Goal: Transaction & Acquisition: Book appointment/travel/reservation

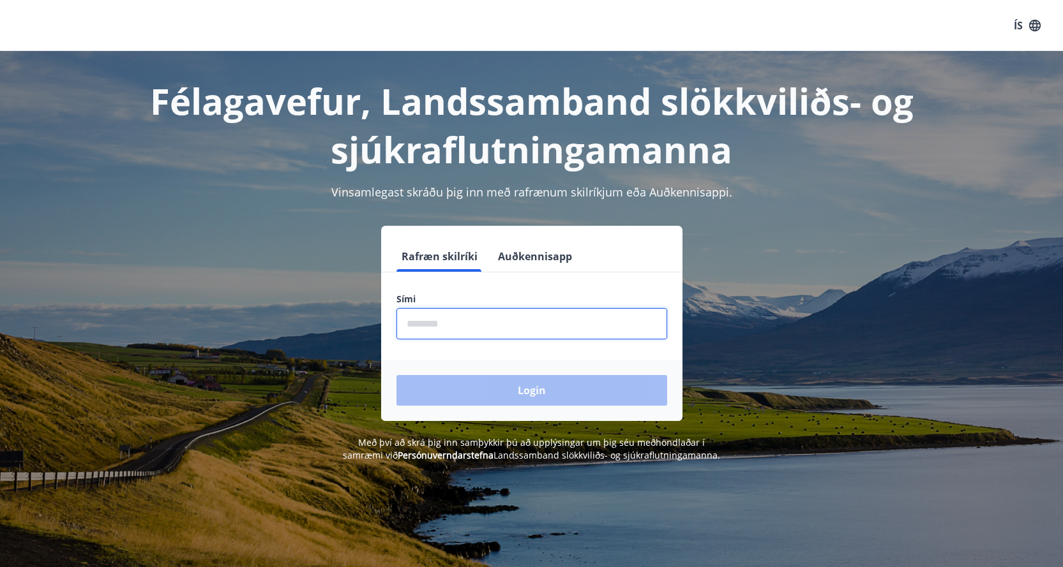
click at [462, 321] on input "phone" at bounding box center [531, 323] width 271 height 31
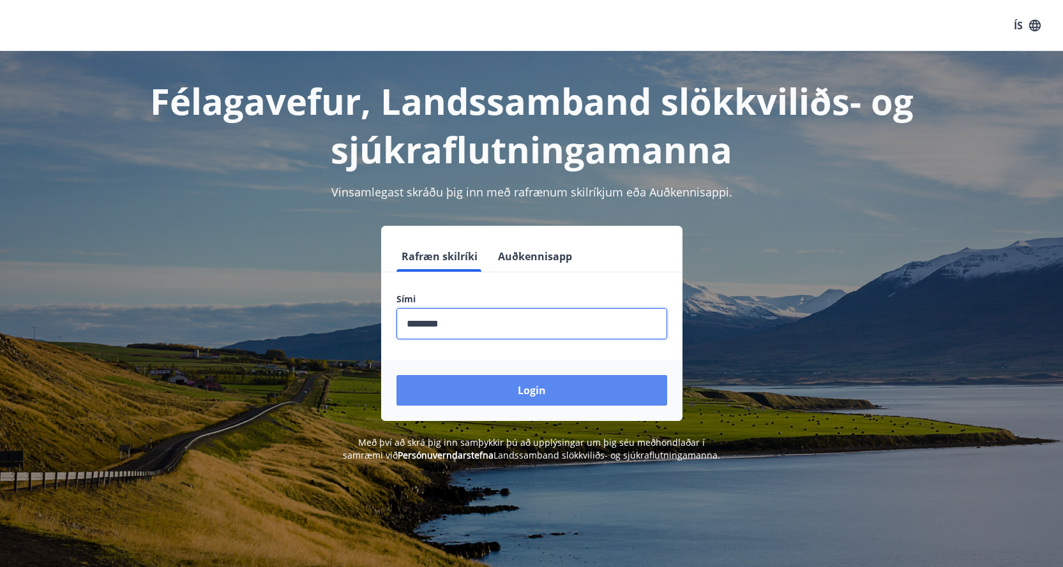
type input "********"
click at [534, 389] on button "Login" at bounding box center [531, 390] width 271 height 31
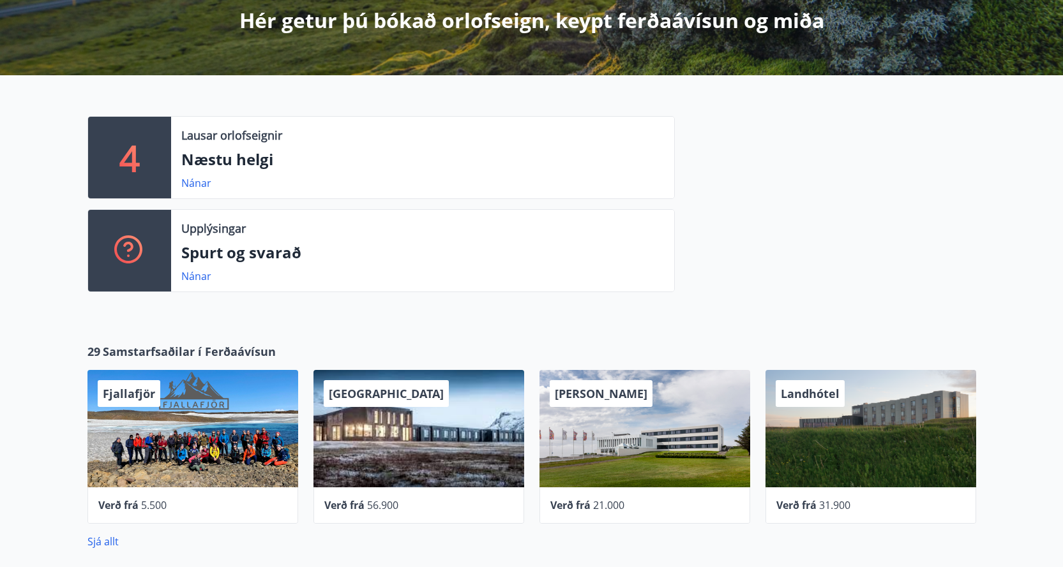
scroll to position [255, 0]
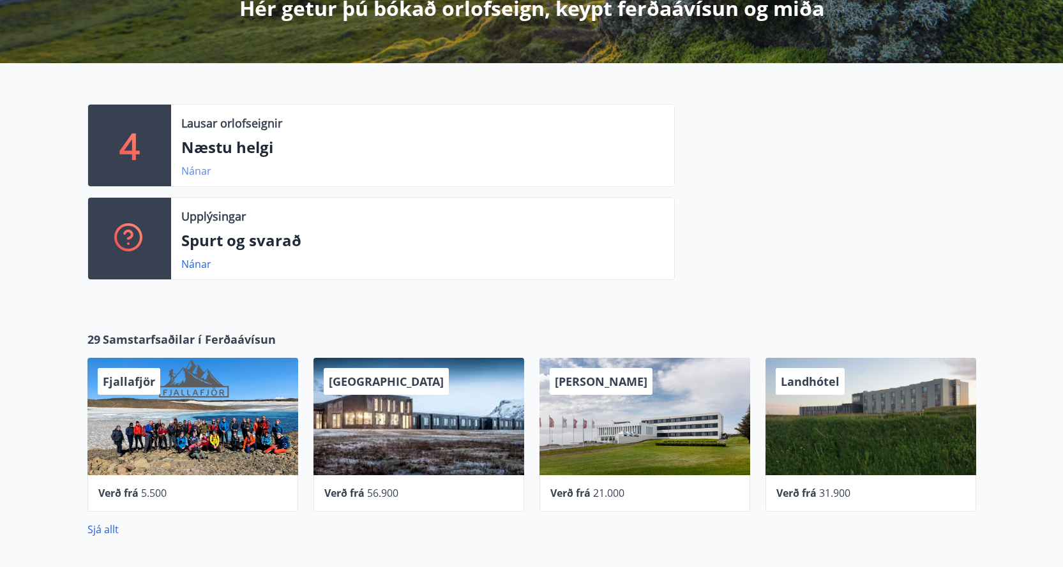
click at [198, 167] on link "Nánar" at bounding box center [196, 171] width 30 height 14
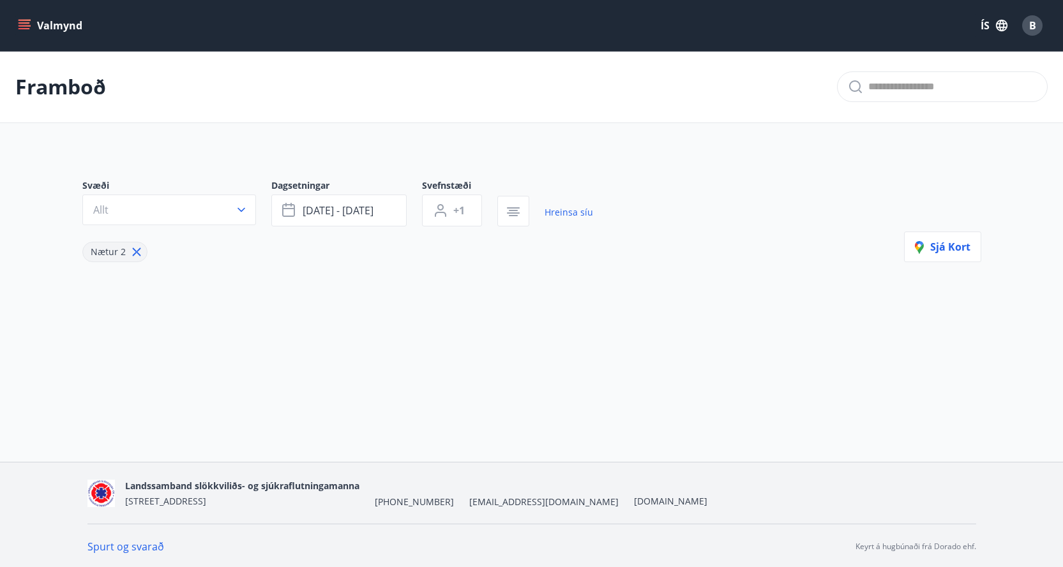
type input "*"
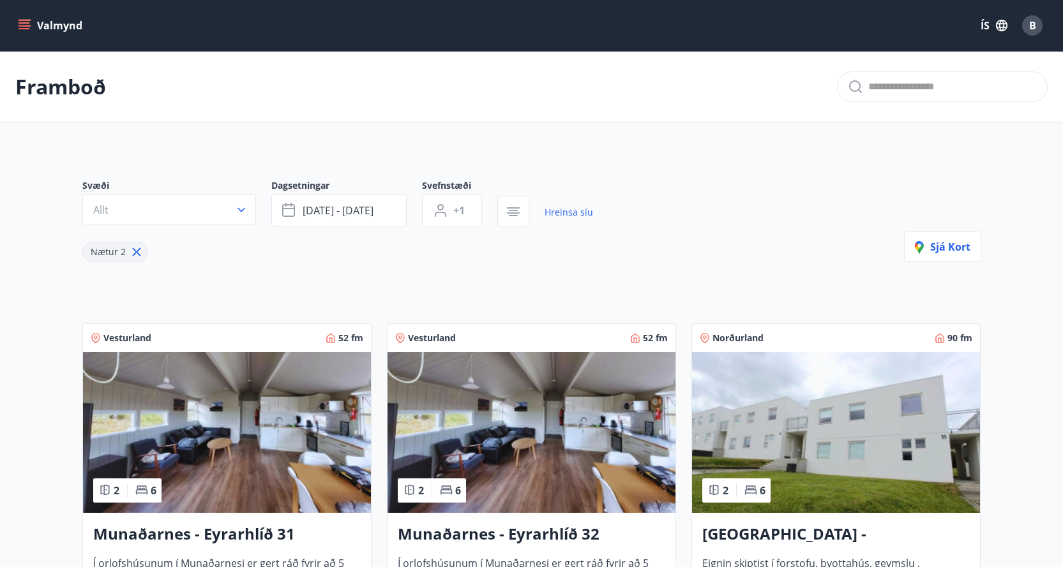
click at [21, 23] on icon "menu" at bounding box center [24, 22] width 11 height 1
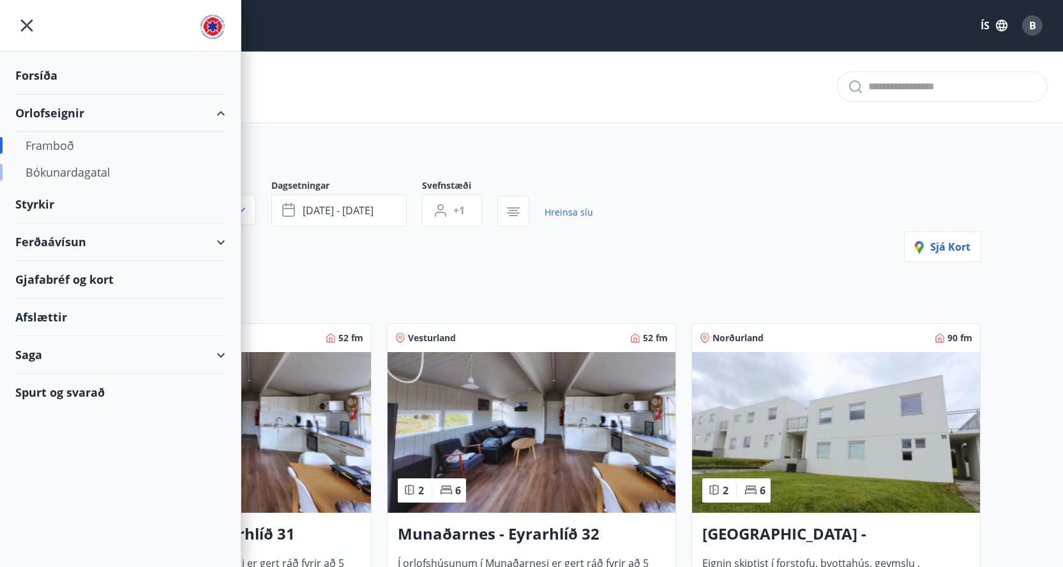
click at [57, 170] on div "Bókunardagatal" at bounding box center [121, 172] width 190 height 27
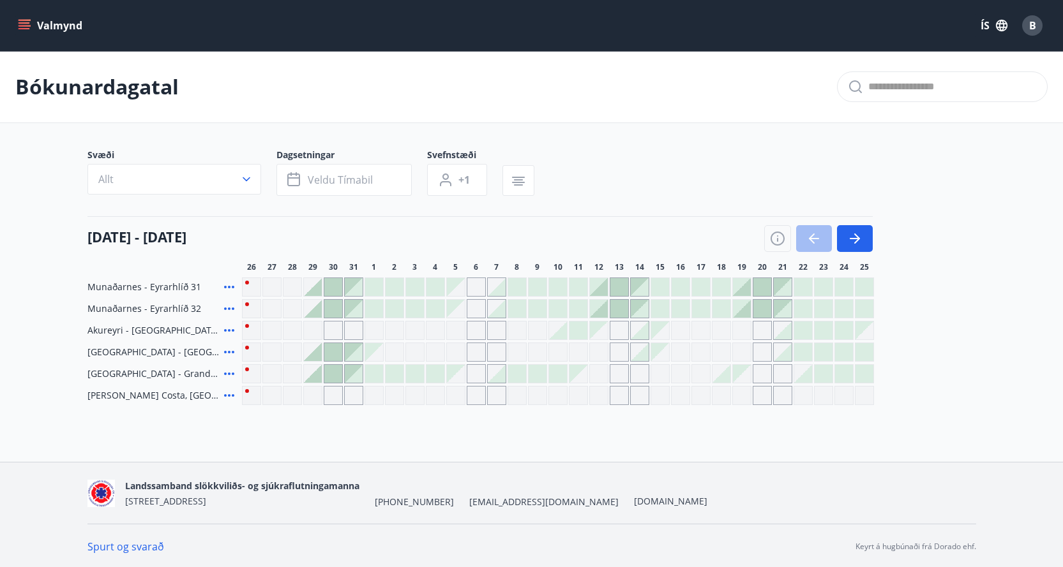
scroll to position [2, 0]
click at [851, 235] on icon "button" at bounding box center [854, 236] width 15 height 15
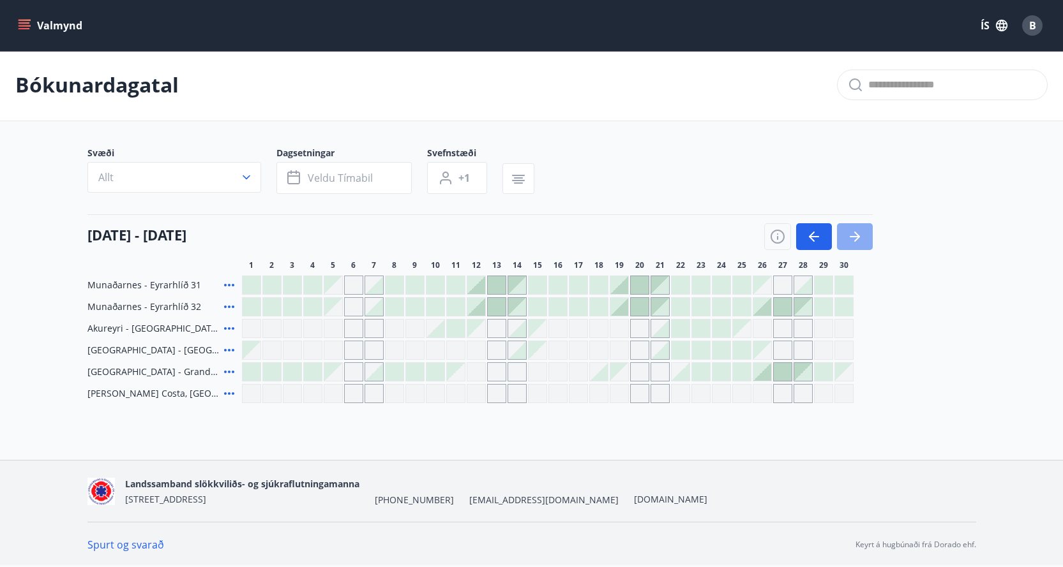
click at [851, 232] on icon "button" at bounding box center [854, 236] width 15 height 15
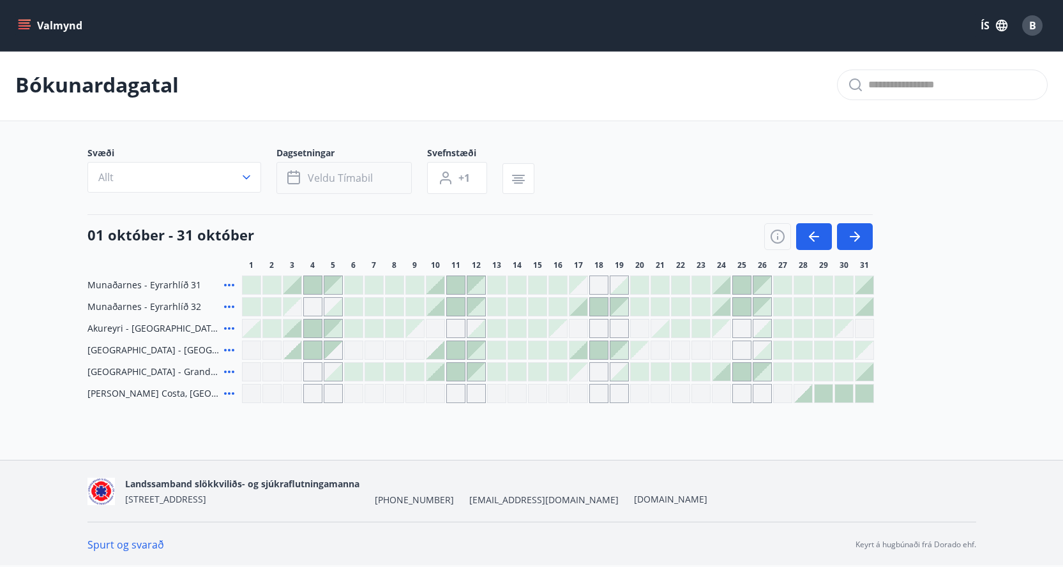
click at [385, 180] on button "Veldu tímabil" at bounding box center [343, 178] width 135 height 32
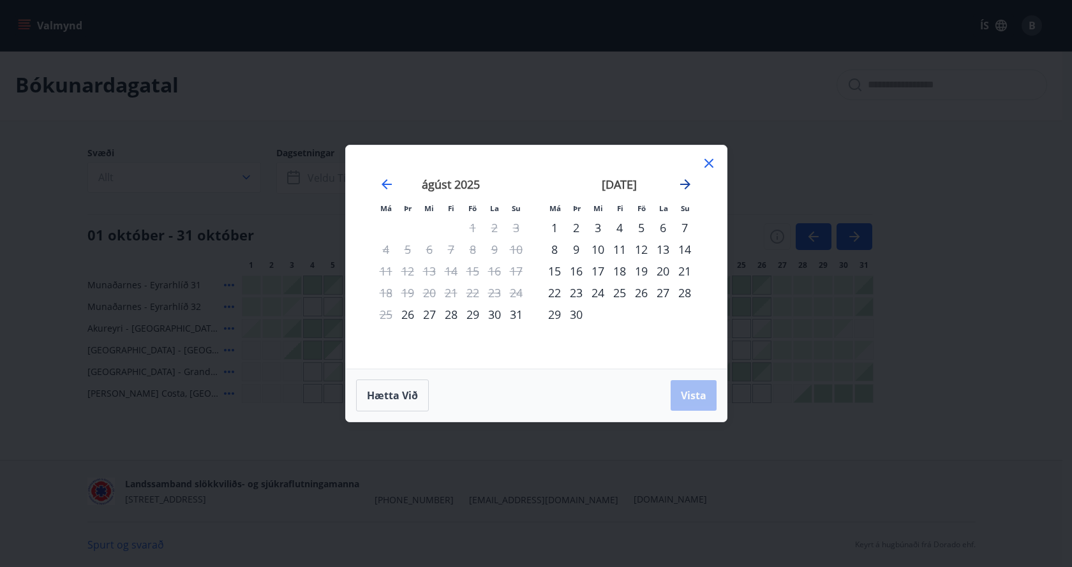
click at [685, 179] on icon "Move forward to switch to the next month." at bounding box center [685, 184] width 15 height 15
click at [623, 227] on div "2" at bounding box center [620, 228] width 22 height 22
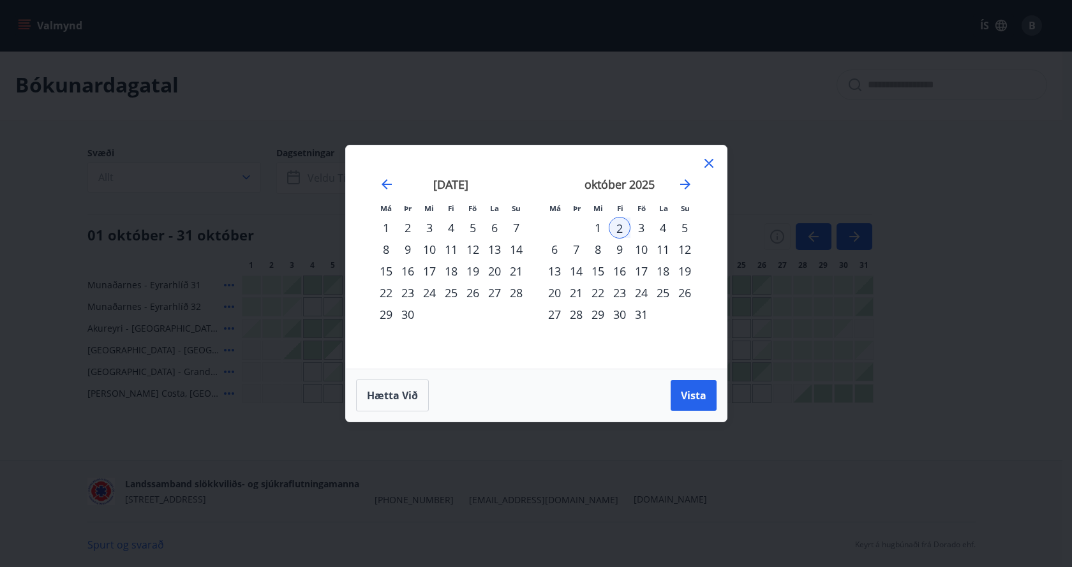
click at [662, 226] on div "4" at bounding box center [663, 228] width 22 height 22
click at [689, 393] on span "Vista" at bounding box center [694, 396] width 26 height 14
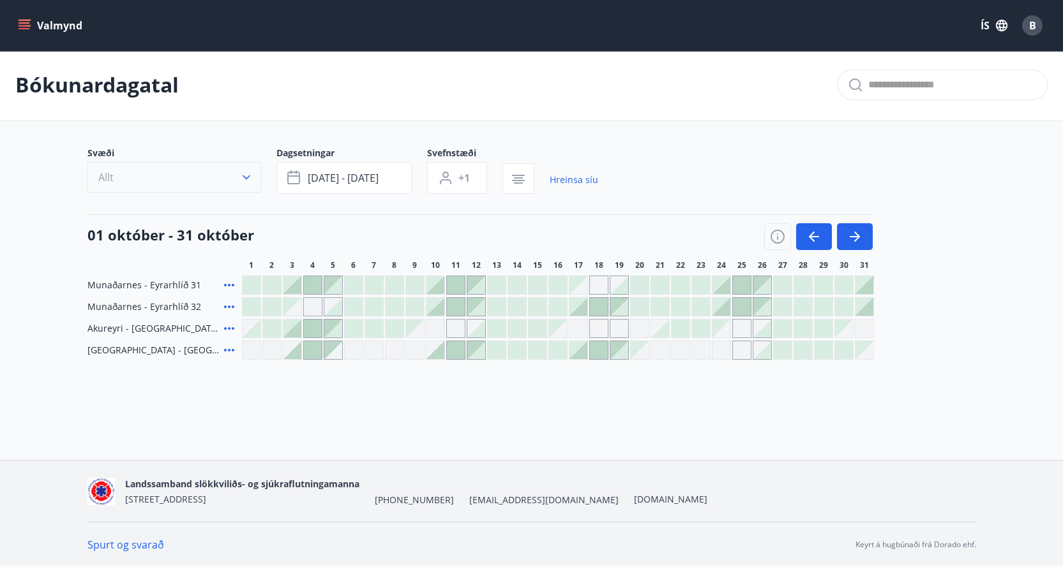
click at [245, 177] on icon "button" at bounding box center [246, 177] width 13 height 13
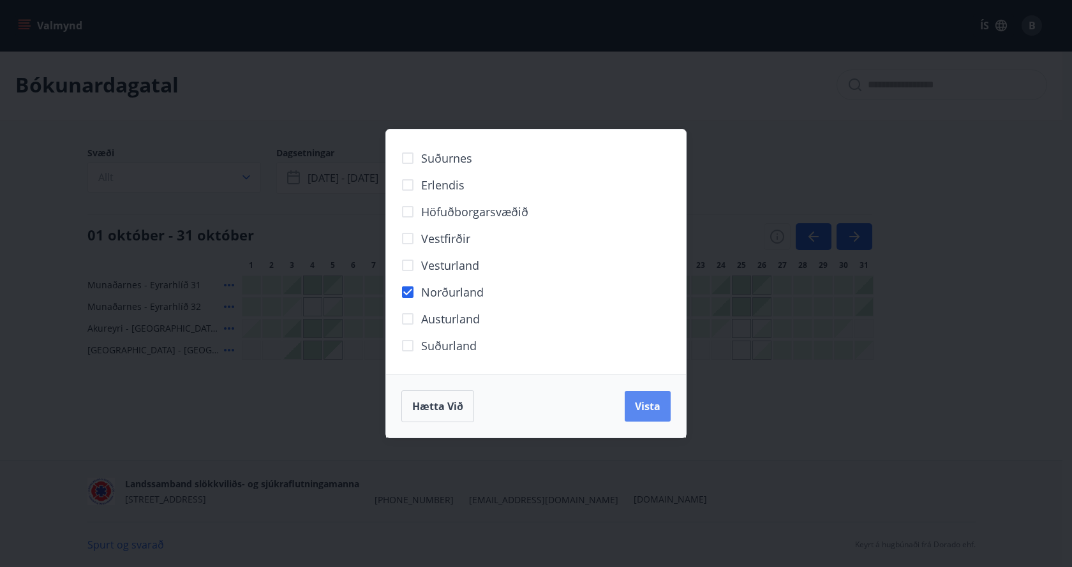
click at [651, 405] on span "Vista" at bounding box center [648, 407] width 26 height 14
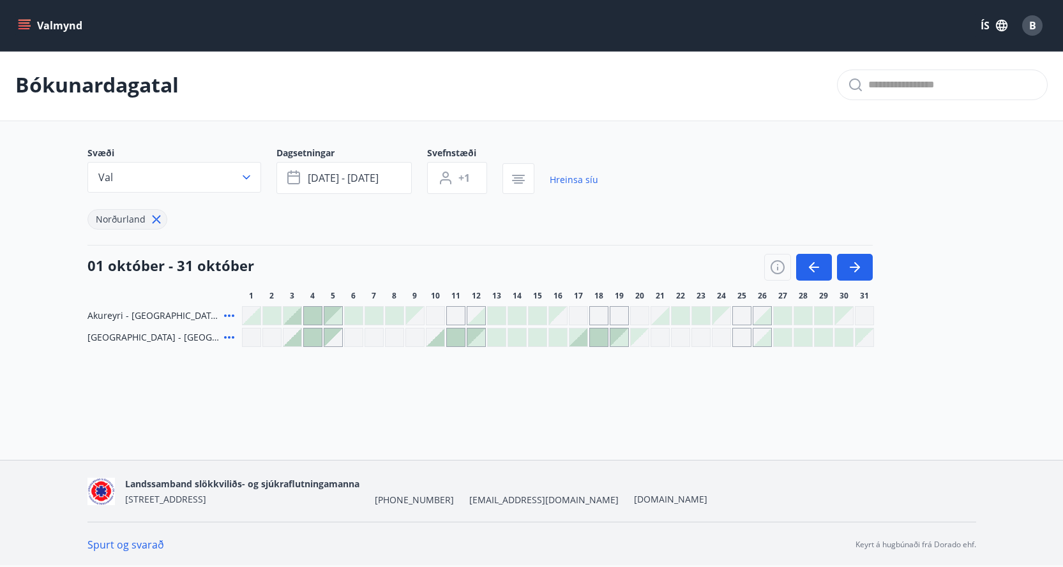
click at [273, 337] on div "Gráir dagar eru ekki bókanlegir" at bounding box center [271, 337] width 19 height 19
click at [290, 334] on div at bounding box center [292, 338] width 18 height 18
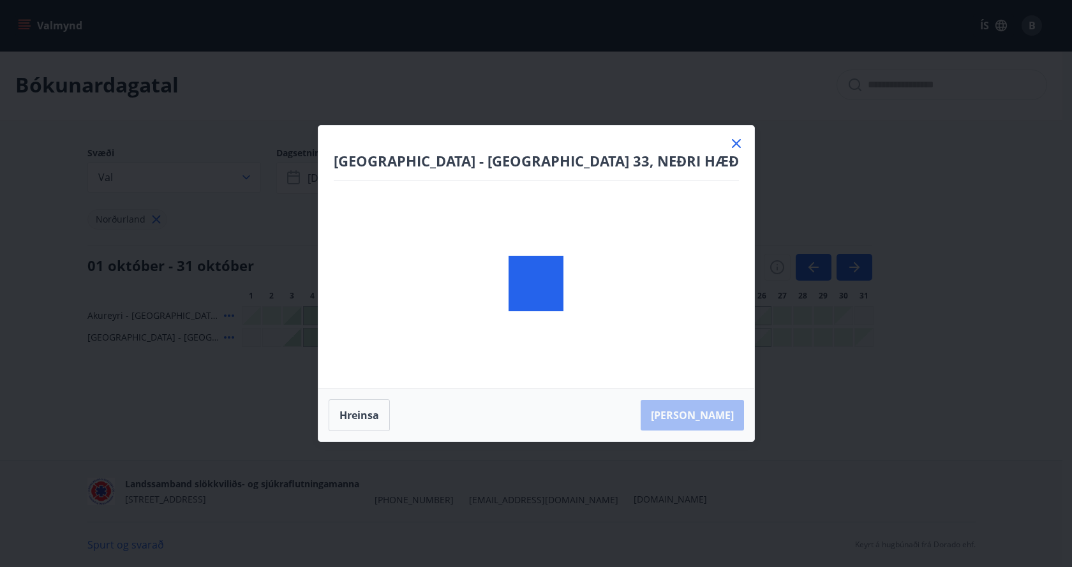
click at [297, 340] on div "Akureyri - Skálatún 33, NEÐRI HÆÐ Hreinsa Taka Frá" at bounding box center [536, 283] width 1072 height 567
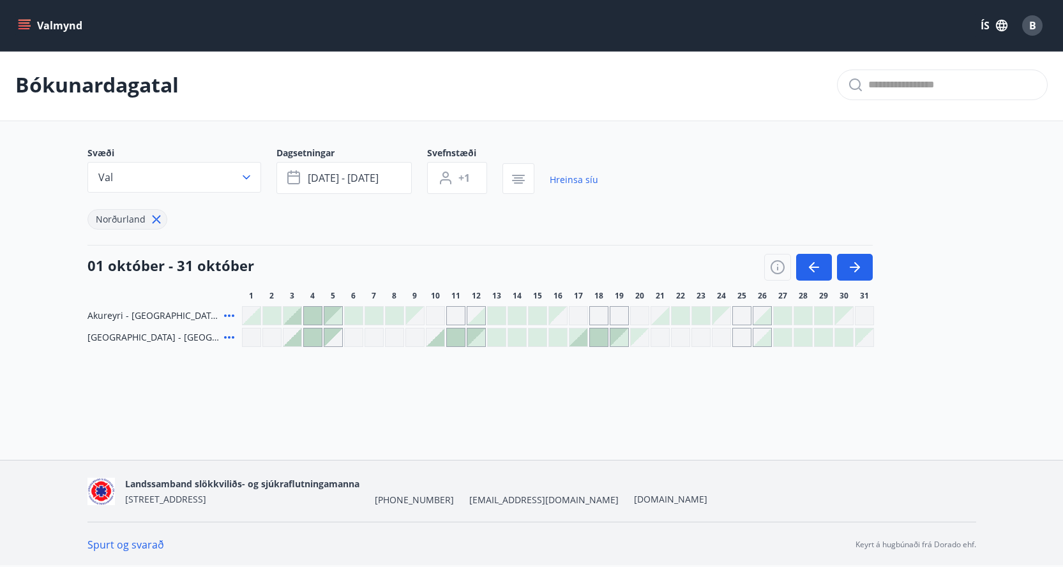
click at [299, 340] on div at bounding box center [292, 338] width 18 height 18
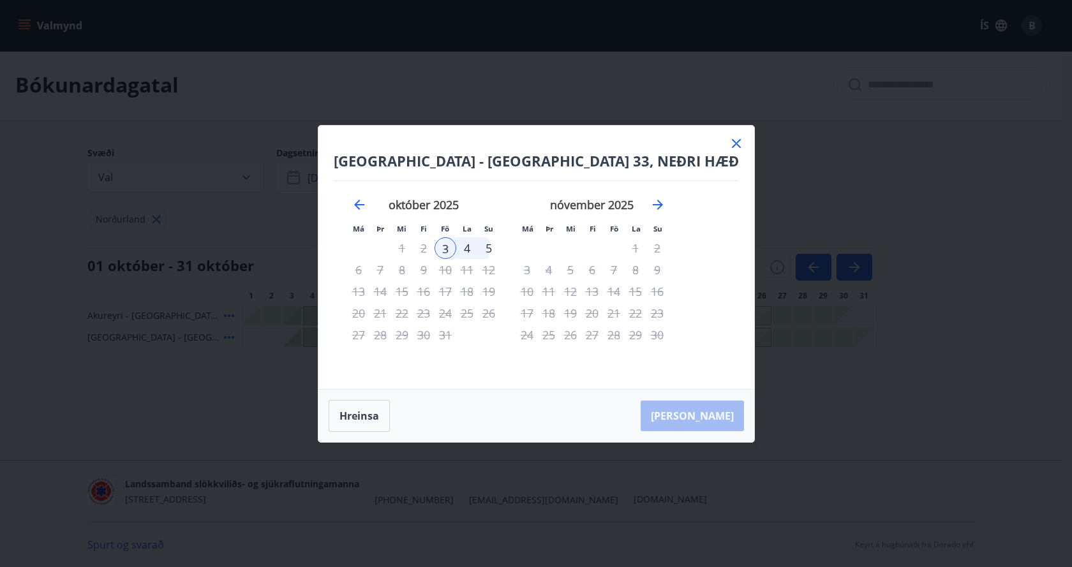
click at [435, 248] on div "2" at bounding box center [424, 248] width 22 height 22
drag, startPoint x: 713, startPoint y: 140, endPoint x: 673, endPoint y: 114, distance: 48.0
click at [729, 140] on icon at bounding box center [736, 143] width 15 height 15
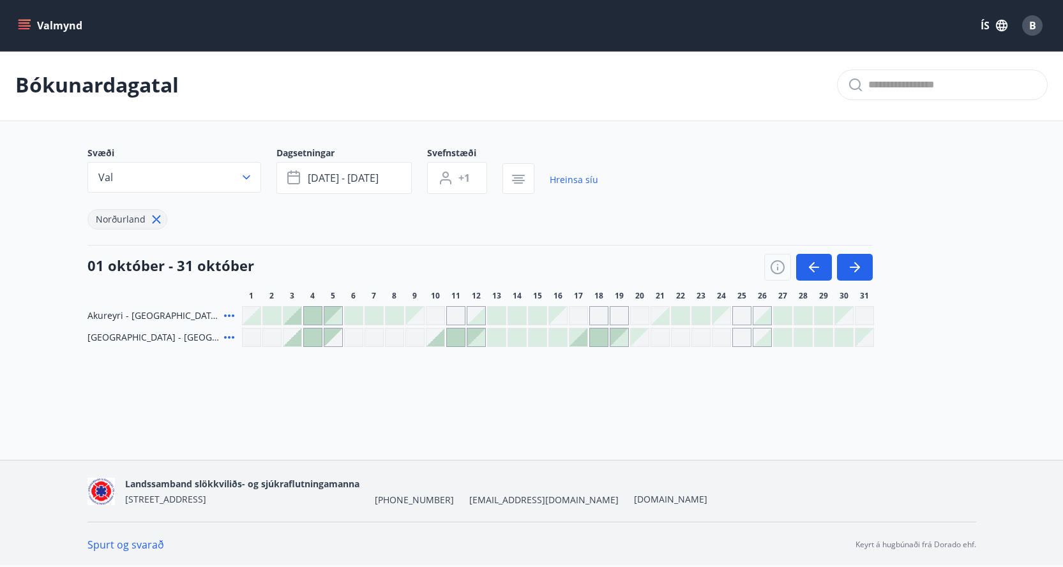
click at [271, 314] on div at bounding box center [272, 316] width 18 height 18
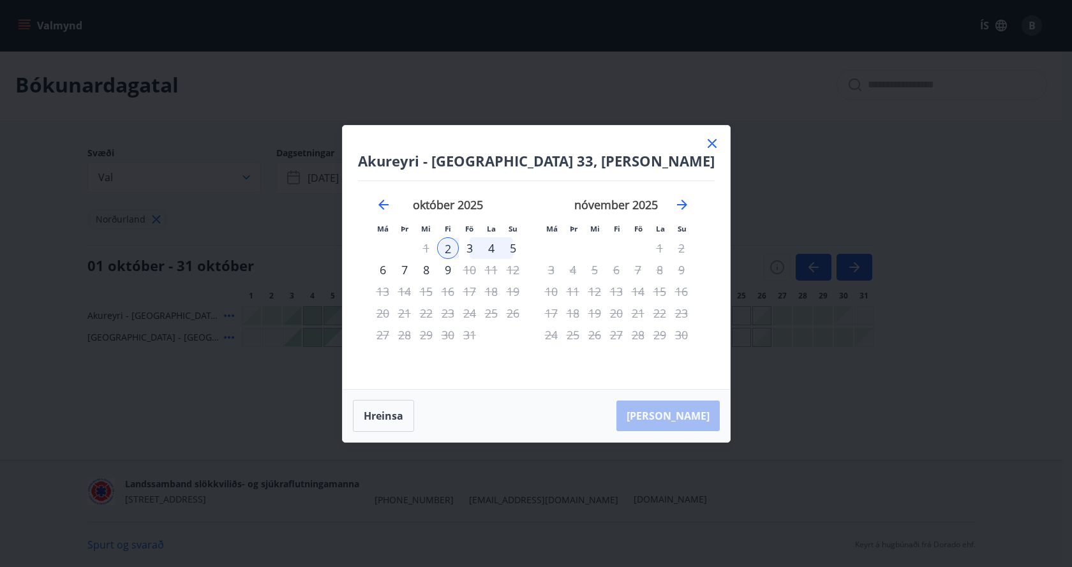
click at [498, 247] on div "4" at bounding box center [492, 248] width 22 height 22
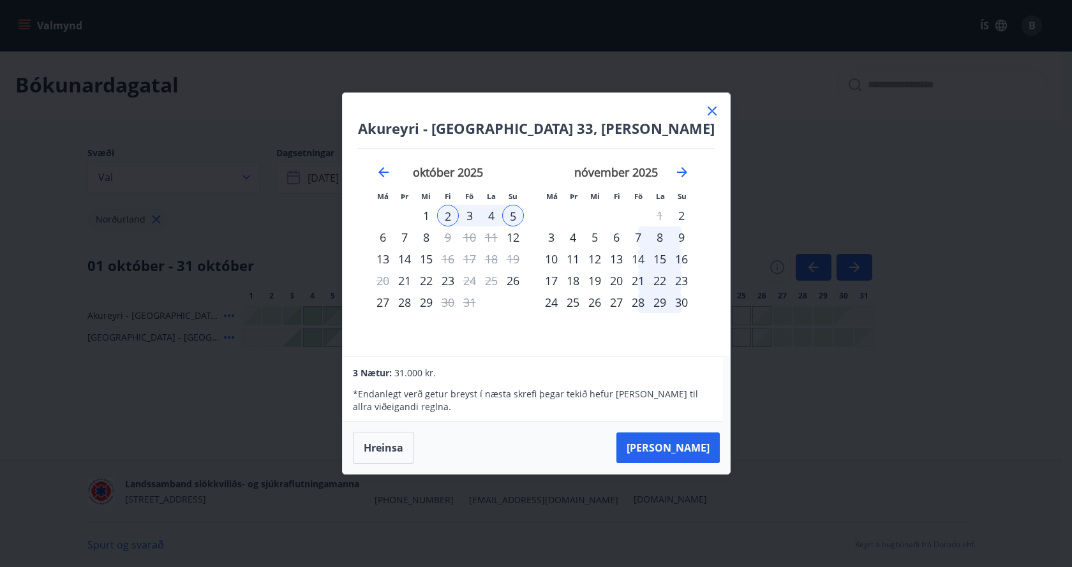
click at [489, 214] on div "4" at bounding box center [492, 216] width 22 height 22
click at [475, 216] on div "3" at bounding box center [470, 216] width 22 height 22
click at [491, 214] on div "4" at bounding box center [492, 216] width 22 height 22
click at [491, 211] on div "4" at bounding box center [492, 216] width 22 height 22
click at [447, 213] on div "2" at bounding box center [448, 216] width 22 height 22
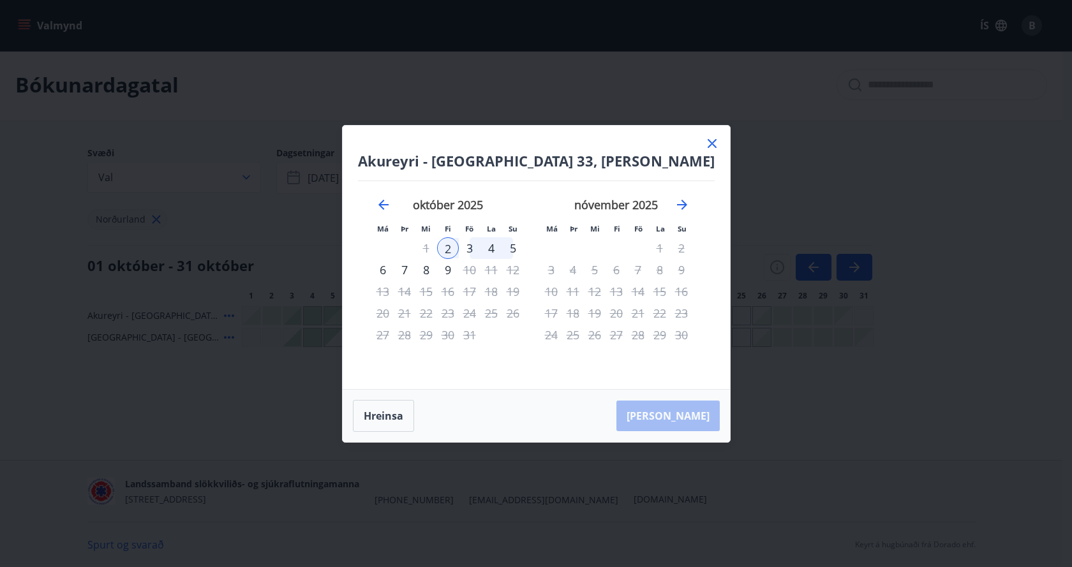
click at [516, 247] on div "5" at bounding box center [513, 248] width 22 height 22
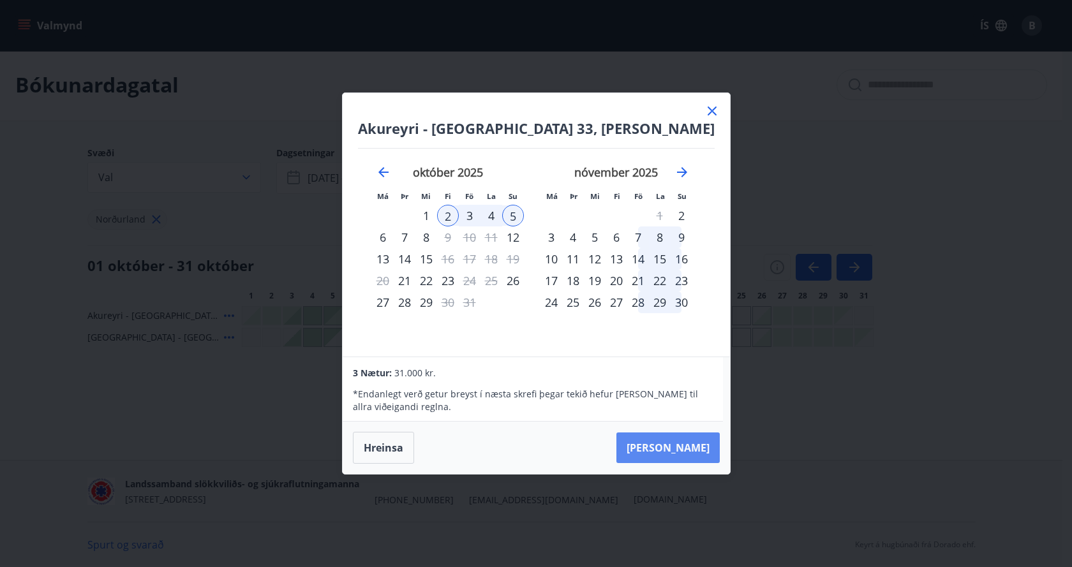
click at [689, 447] on button "Taka Frá" at bounding box center [668, 448] width 103 height 31
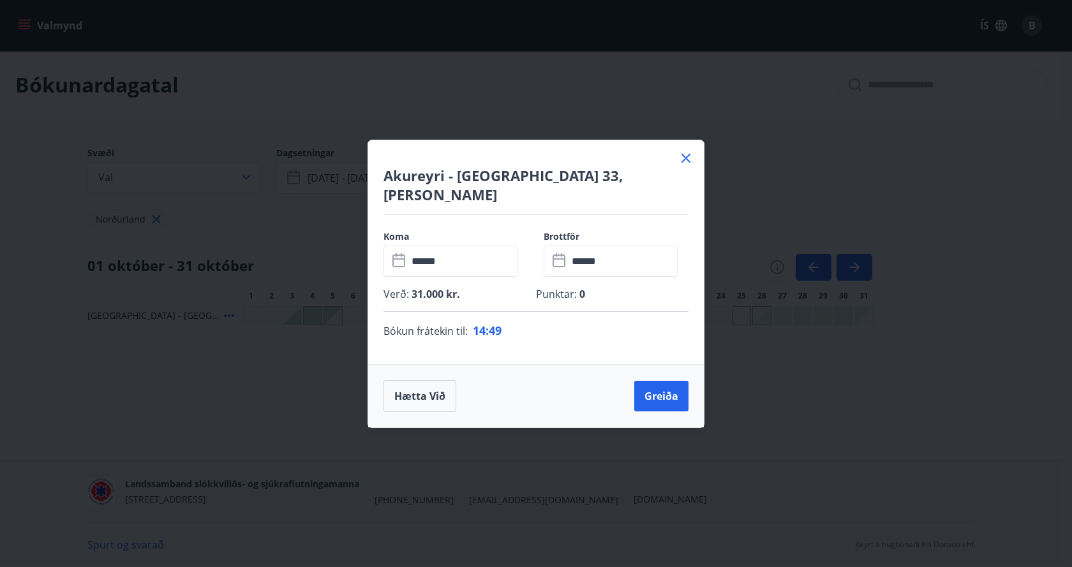
click at [689, 166] on icon at bounding box center [685, 158] width 15 height 15
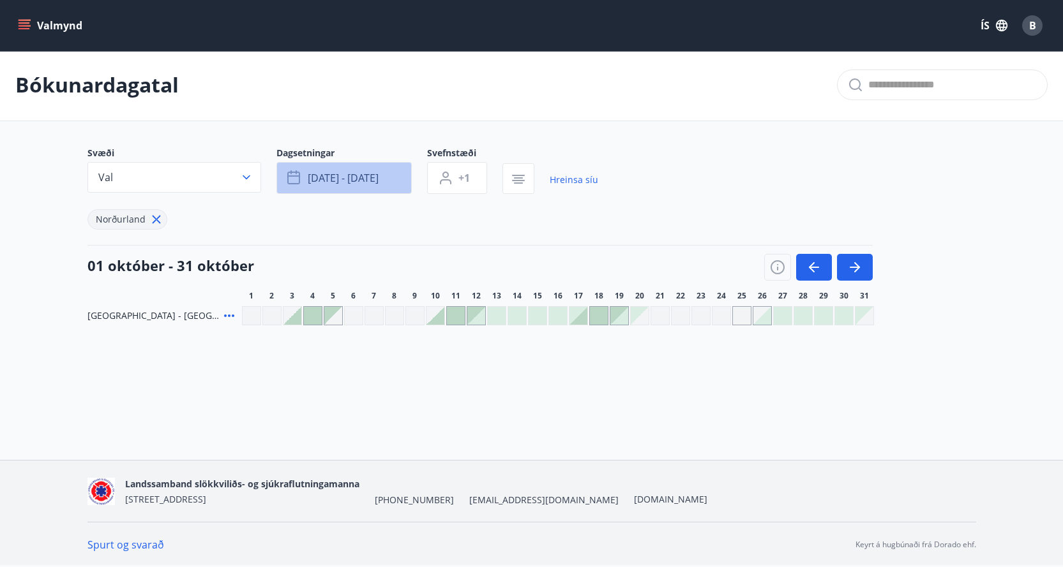
click at [366, 179] on span "okt 02 - okt 04" at bounding box center [343, 178] width 71 height 14
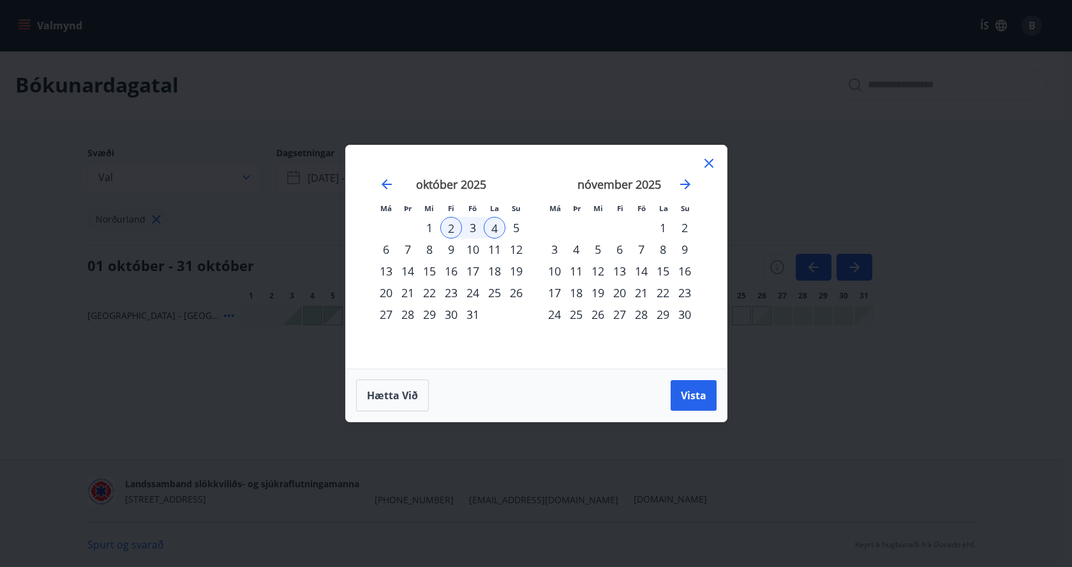
click at [709, 160] on icon at bounding box center [708, 163] width 15 height 15
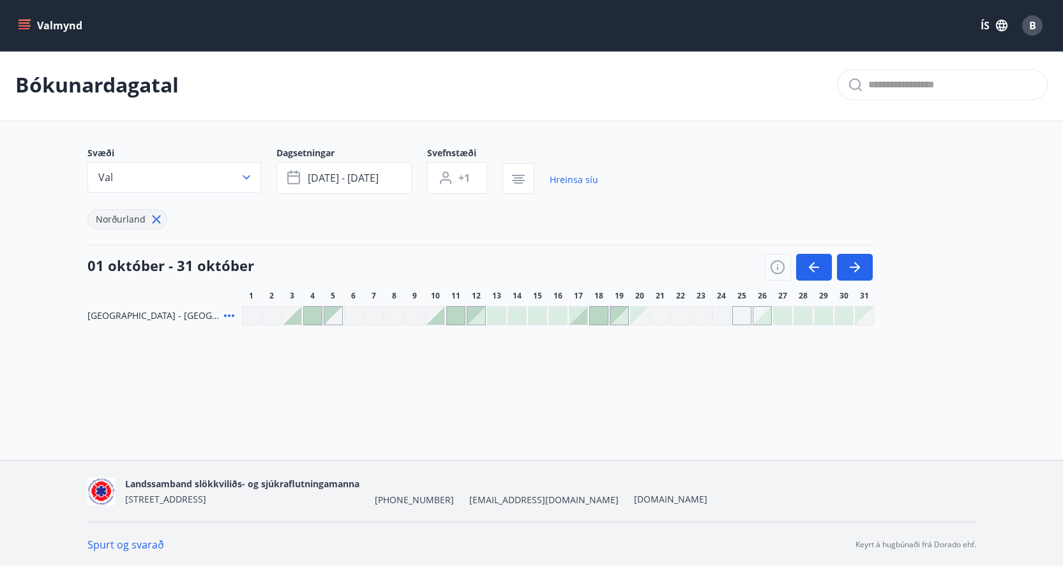
click at [239, 174] on button "Val" at bounding box center [174, 177] width 174 height 31
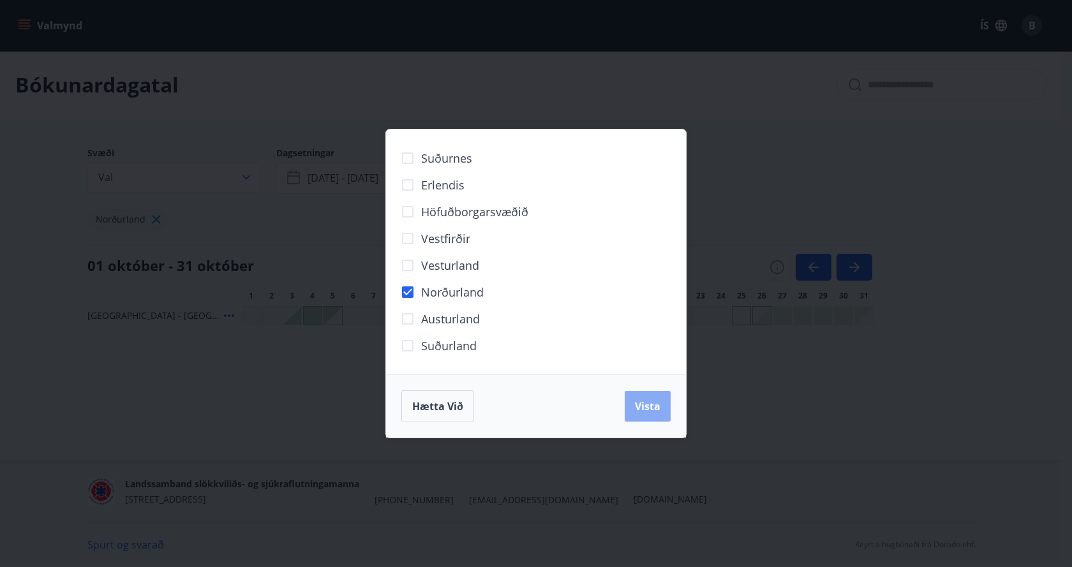
click at [642, 402] on span "Vista" at bounding box center [648, 407] width 26 height 14
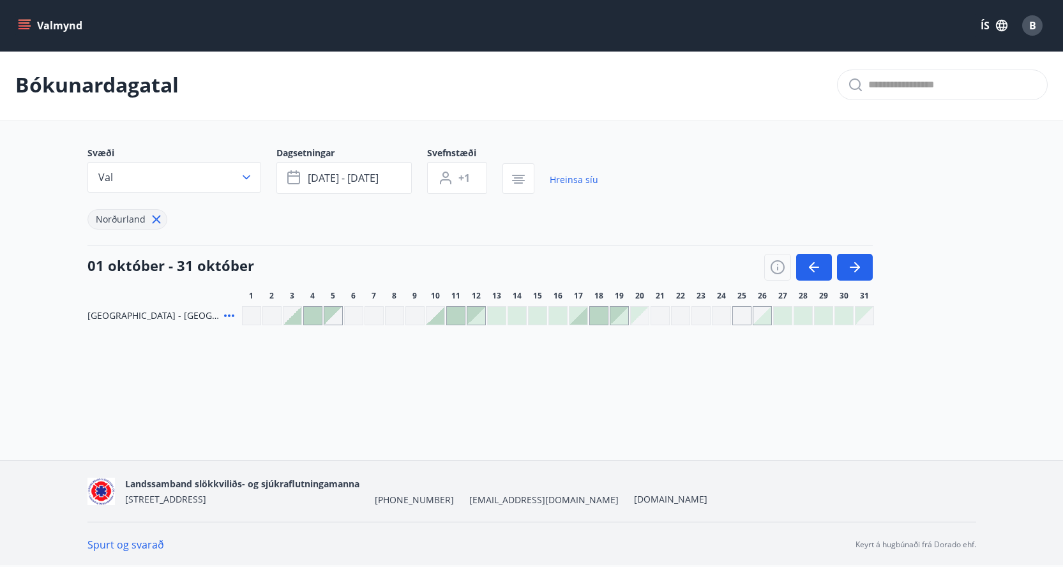
click at [274, 316] on div "Gráir dagar eru ekki bókanlegir" at bounding box center [271, 315] width 19 height 19
click at [320, 391] on div "Valmynd ÍS B Bókunardagatal Svæði Val Dagsetningar okt 02 - okt 04 Svefnstæði +…" at bounding box center [531, 229] width 1063 height 462
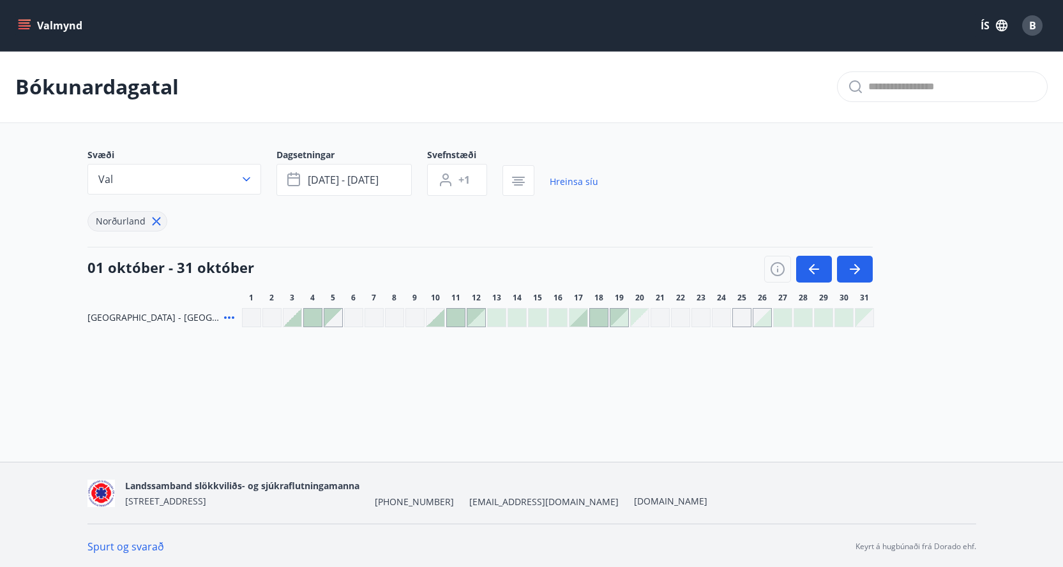
click at [153, 220] on icon at bounding box center [156, 221] width 14 height 14
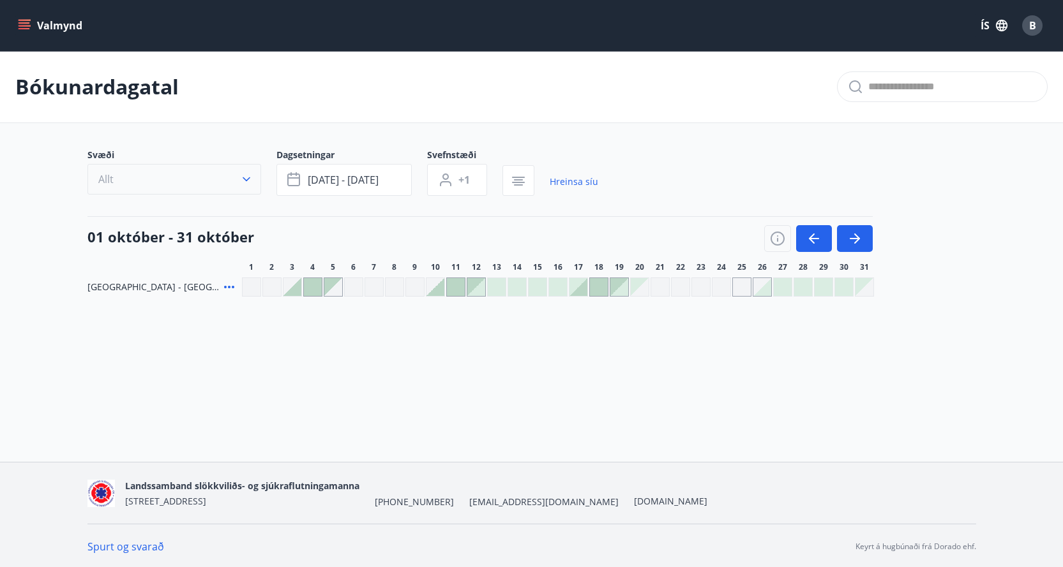
click at [250, 176] on icon "button" at bounding box center [246, 179] width 13 height 13
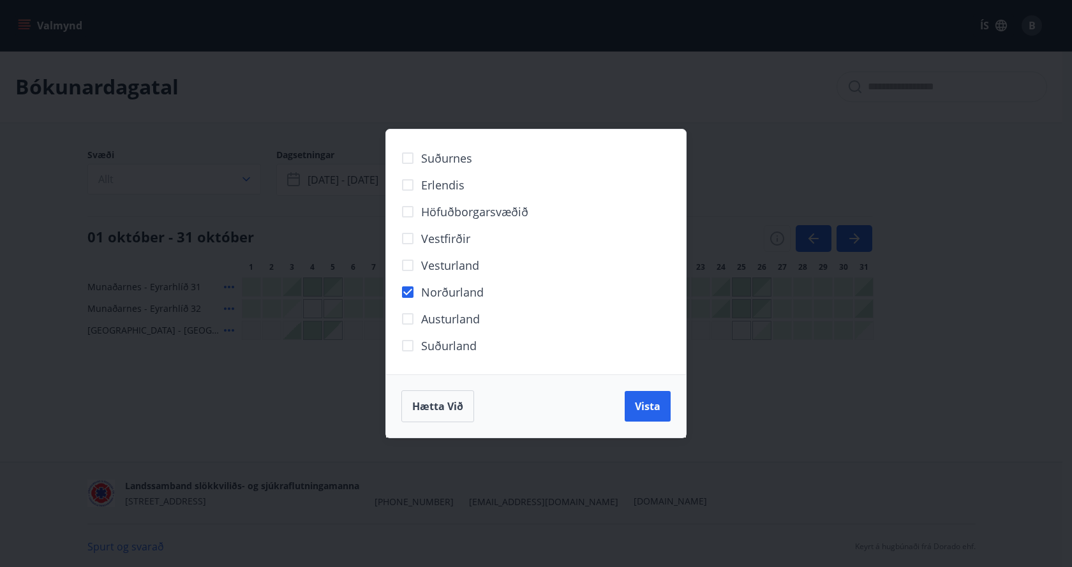
click at [640, 403] on span "Vista" at bounding box center [648, 407] width 26 height 14
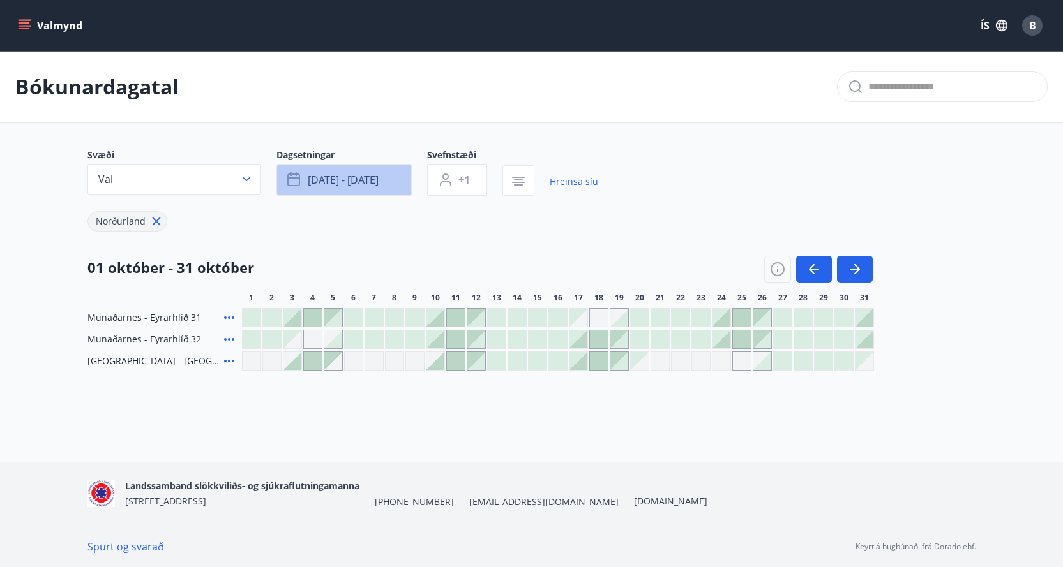
click at [389, 178] on button "okt 02 - okt 04" at bounding box center [343, 180] width 135 height 32
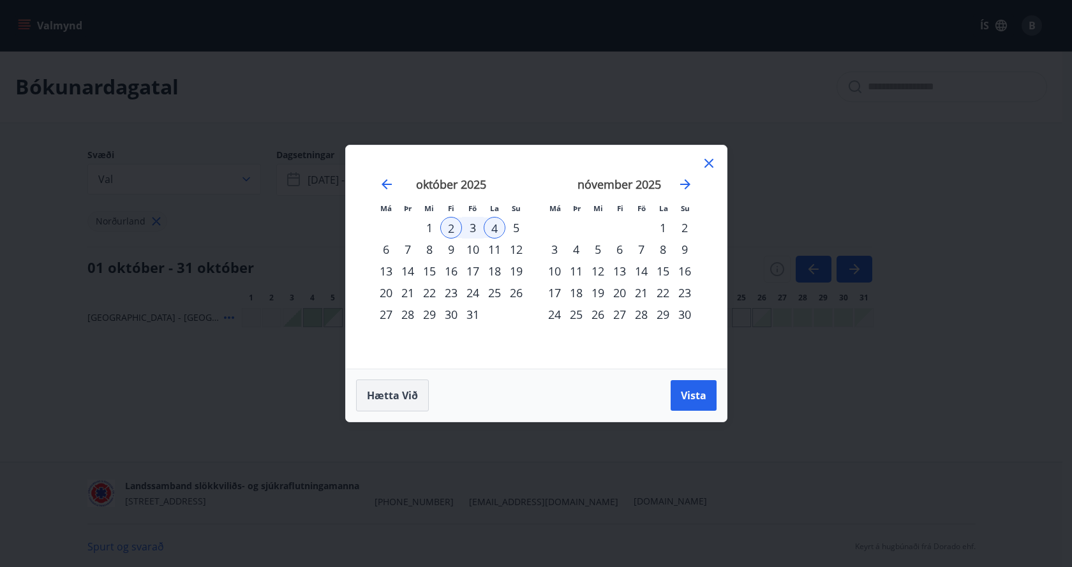
click at [389, 390] on span "Hætta við" at bounding box center [392, 396] width 51 height 14
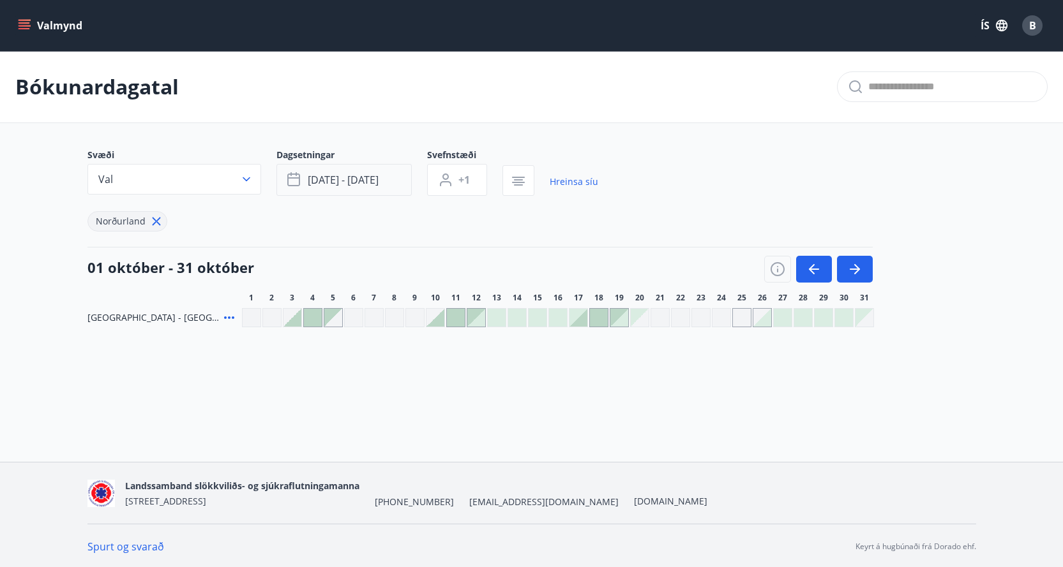
click at [387, 172] on button "okt 02 - okt 04" at bounding box center [343, 180] width 135 height 32
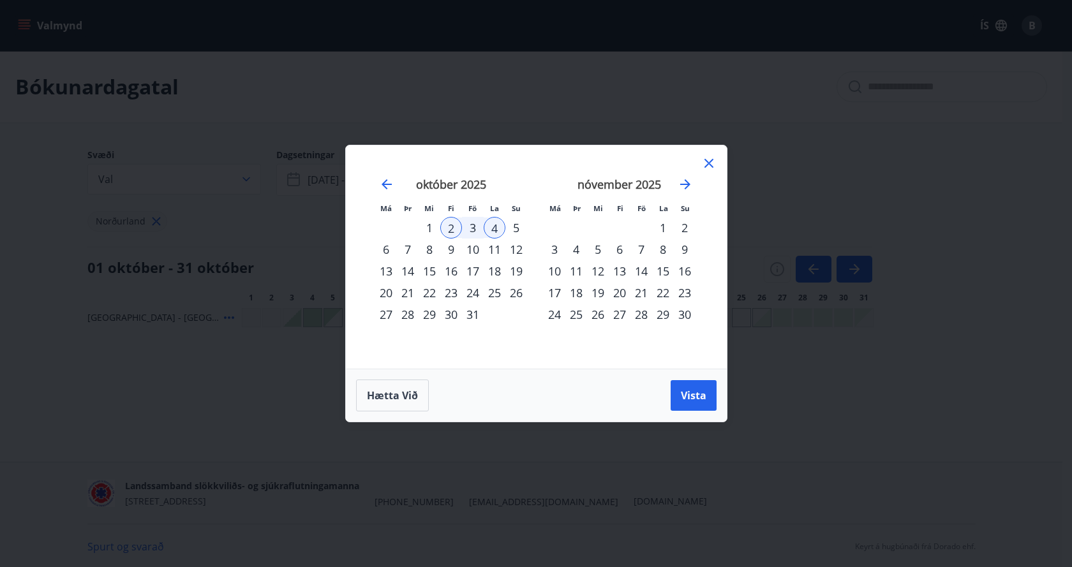
click at [447, 227] on div "2" at bounding box center [451, 228] width 22 height 22
click at [496, 227] on div "4" at bounding box center [495, 228] width 22 height 22
click at [394, 388] on button "Hætta við" at bounding box center [392, 396] width 73 height 32
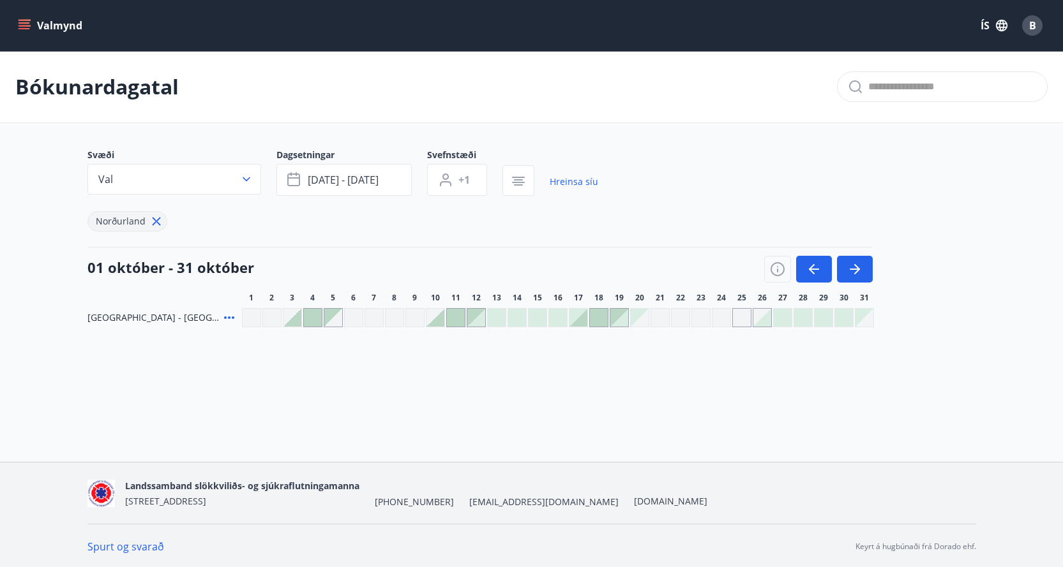
click at [568, 180] on link "Hreinsa síu" at bounding box center [574, 182] width 49 height 28
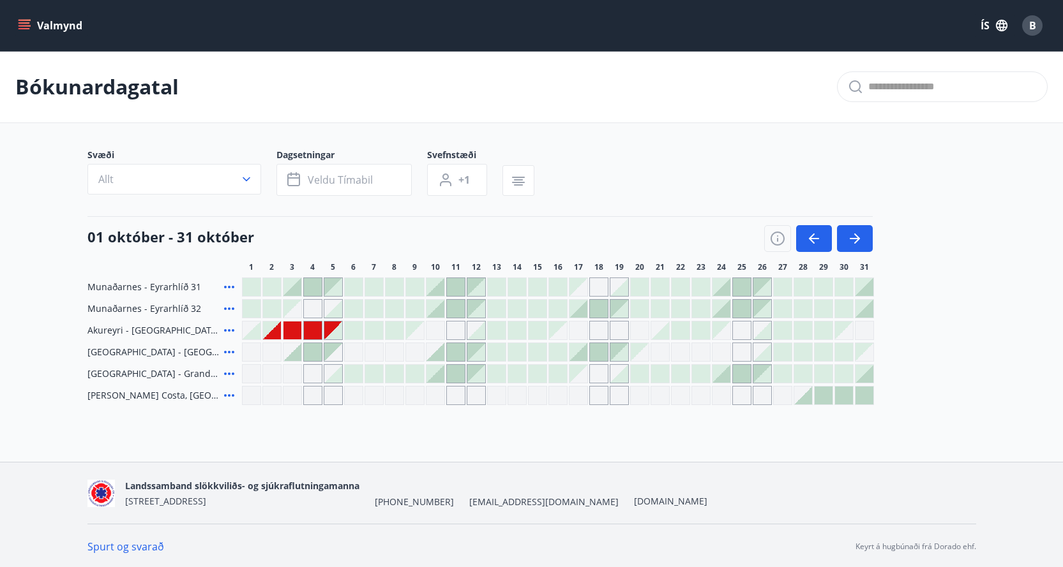
click at [277, 334] on div "Gráir dagar eru ekki bókanlegir" at bounding box center [272, 331] width 18 height 18
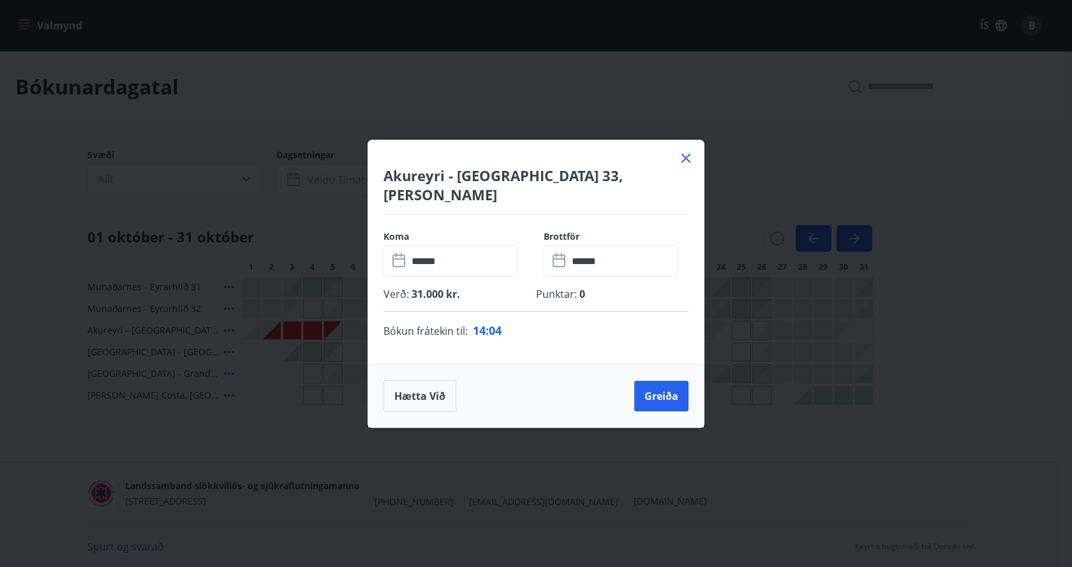
click at [682, 166] on icon at bounding box center [685, 158] width 15 height 15
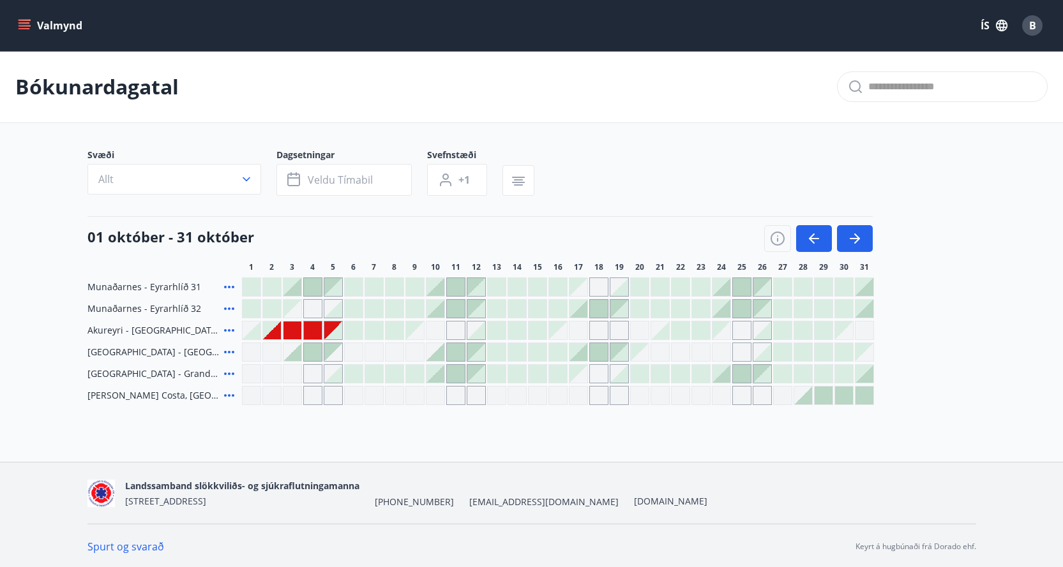
click at [276, 335] on div "Gráir dagar eru ekki bókanlegir" at bounding box center [272, 331] width 18 height 18
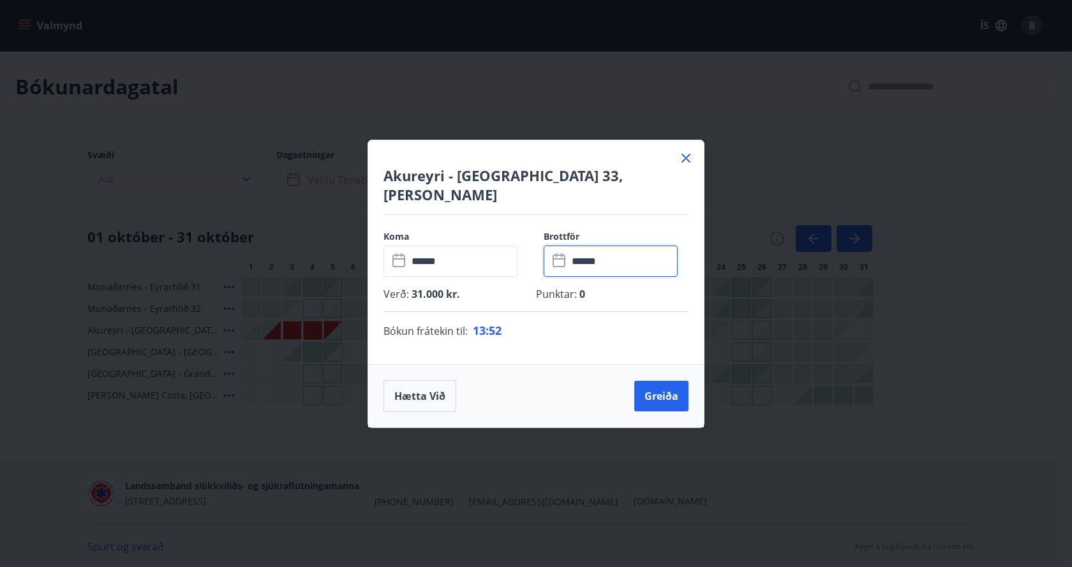
click at [592, 250] on input "******" at bounding box center [623, 261] width 110 height 31
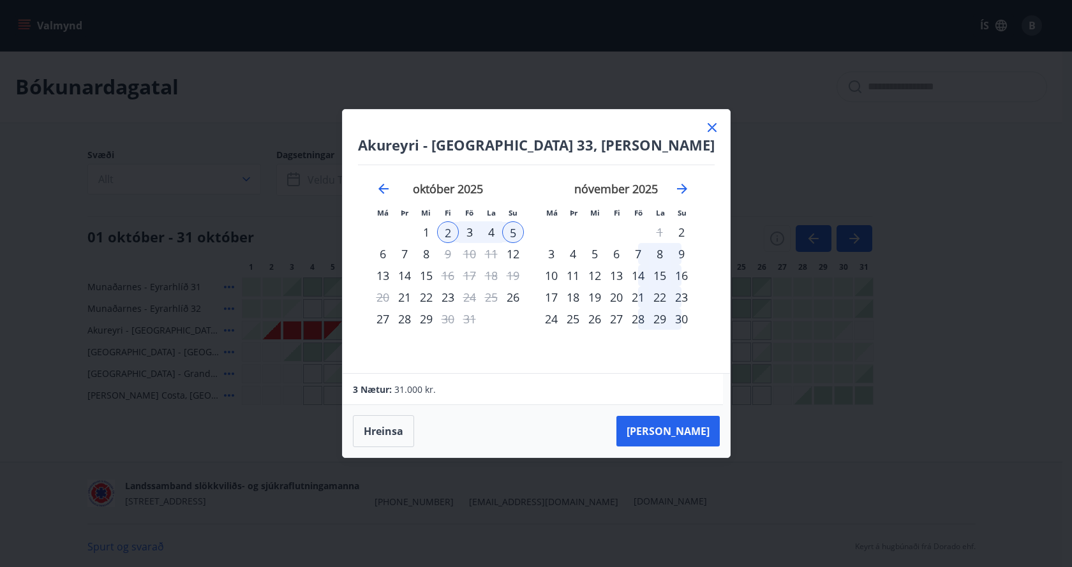
click at [495, 231] on div "4" at bounding box center [492, 232] width 22 height 22
click at [383, 434] on button "Hreinsa" at bounding box center [383, 431] width 61 height 32
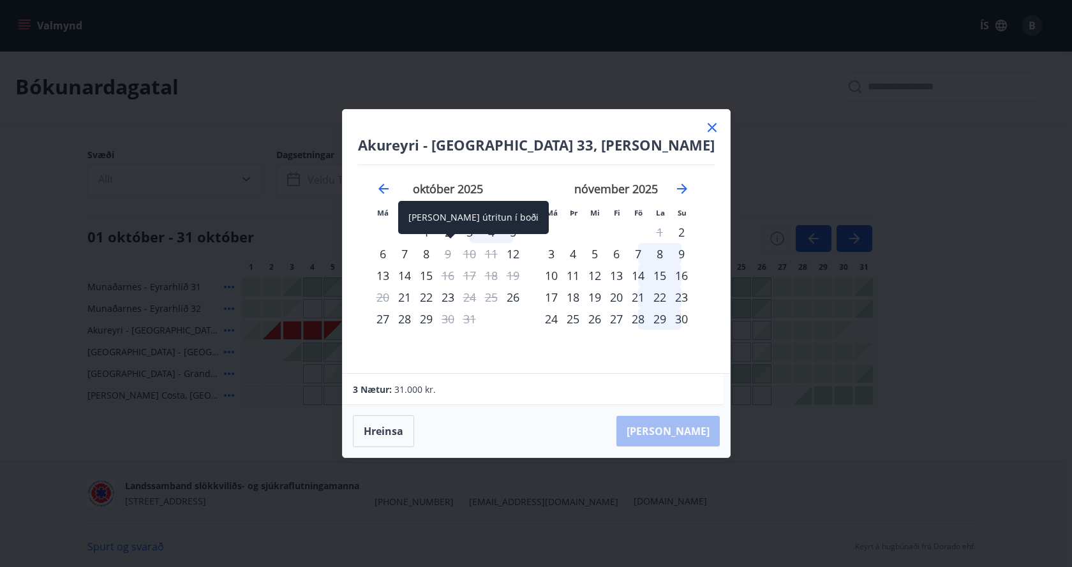
click at [449, 232] on div "Aðeins útritun í boði" at bounding box center [473, 217] width 151 height 33
click at [493, 237] on div "Aðeins útritun í boði" at bounding box center [473, 222] width 151 height 42
click at [494, 235] on div "Aðeins útritun í boði" at bounding box center [473, 222] width 151 height 42
click at [495, 234] on div "Aðeins útritun í boði" at bounding box center [473, 222] width 151 height 42
click at [493, 230] on div "4" at bounding box center [492, 232] width 22 height 22
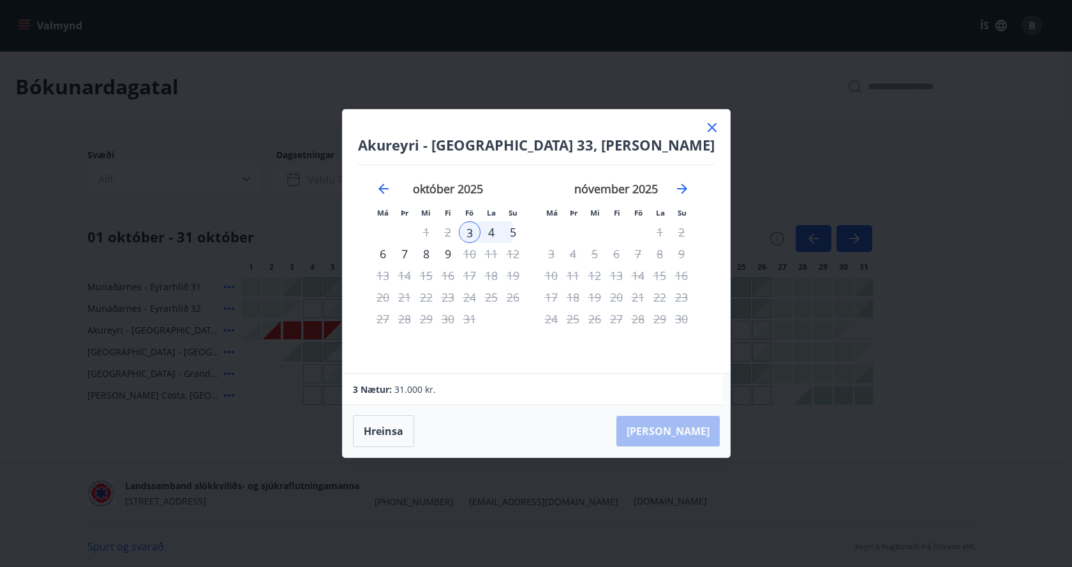
click at [709, 132] on icon at bounding box center [712, 127] width 15 height 15
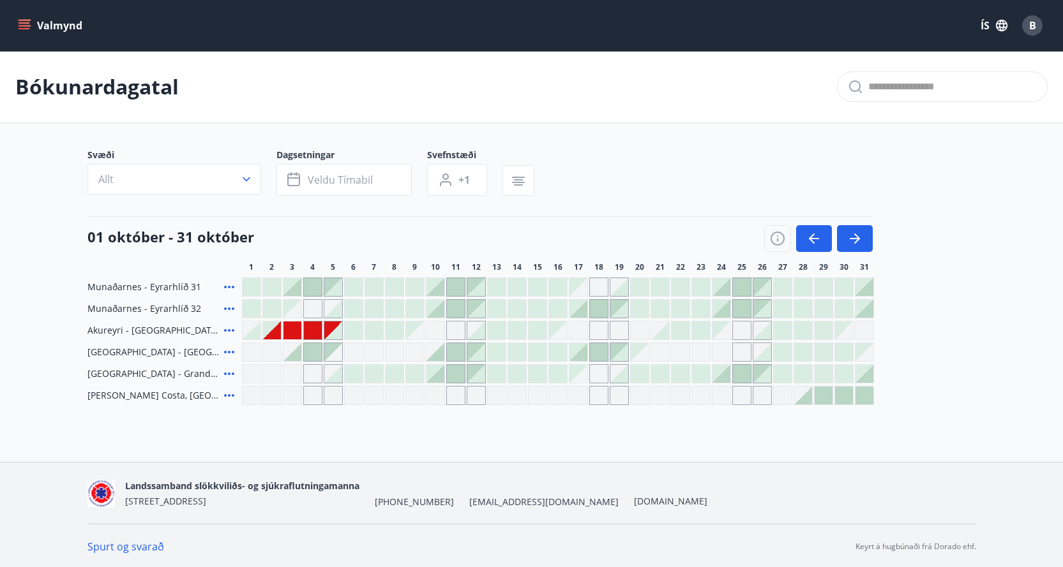
click at [276, 332] on div "Gráir dagar eru ekki bókanlegir" at bounding box center [272, 331] width 18 height 18
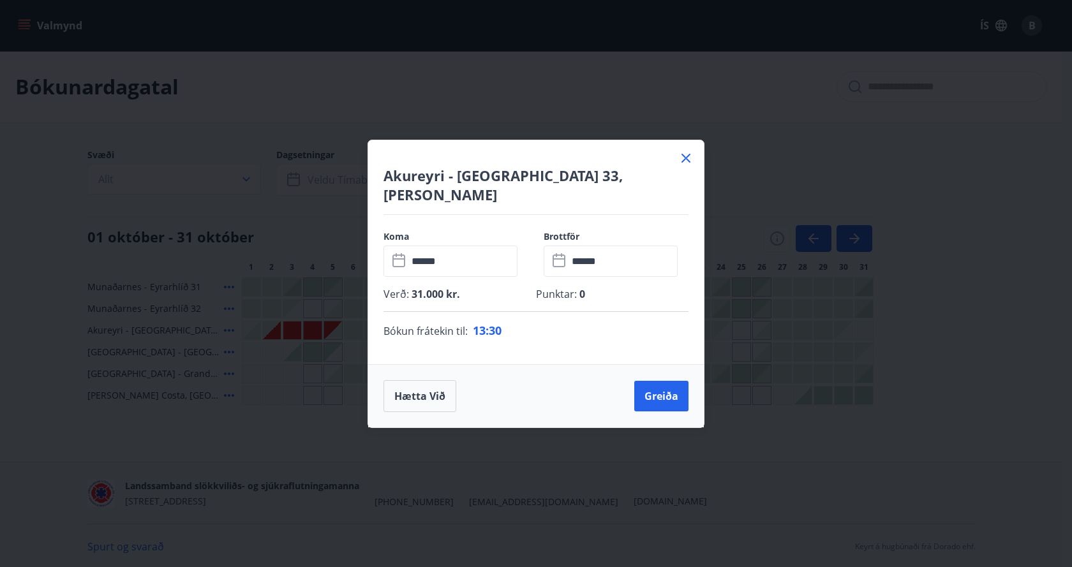
click at [280, 336] on body "Valmynd ÍS B Bókunardagatal Svæði Allt Dagsetningar Veldu tímabil Svefnstæði +1…" at bounding box center [536, 283] width 1072 height 567
click at [661, 386] on button "Greiða" at bounding box center [661, 396] width 54 height 31
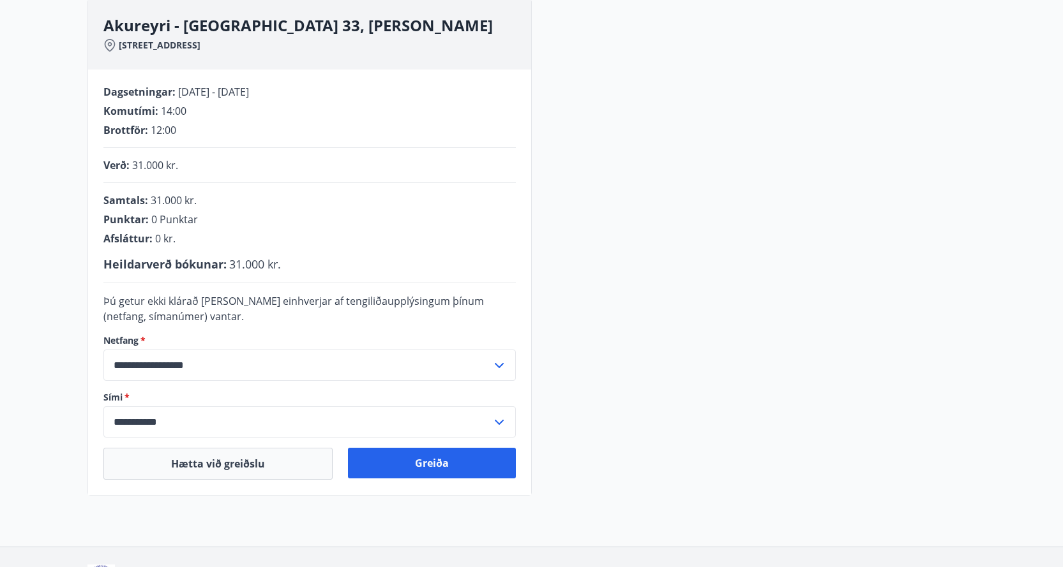
scroll to position [191, 0]
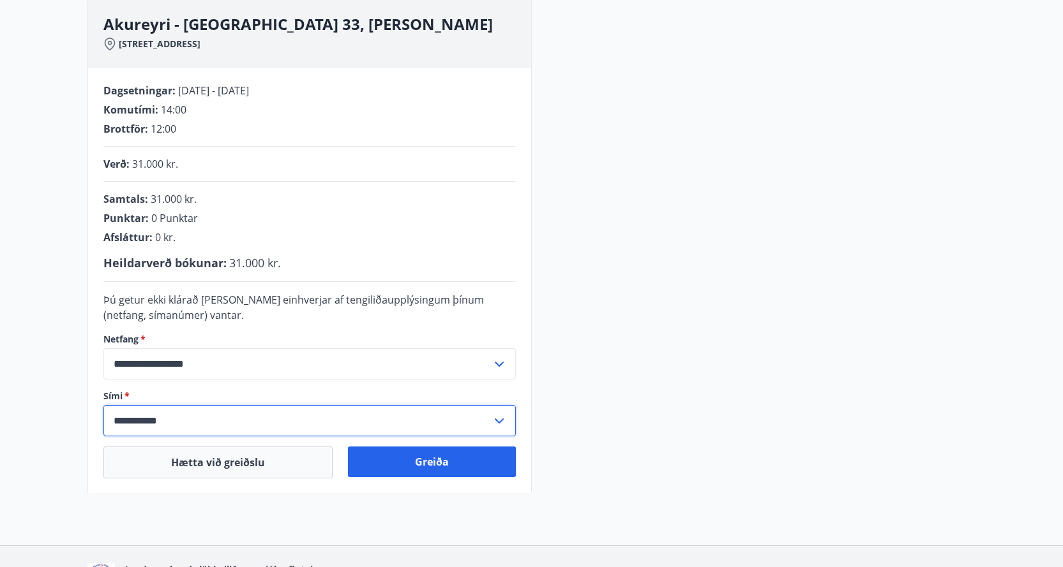
drag, startPoint x: 195, startPoint y: 419, endPoint x: 111, endPoint y: 423, distance: 84.3
click at [111, 423] on input "**********" at bounding box center [297, 420] width 388 height 31
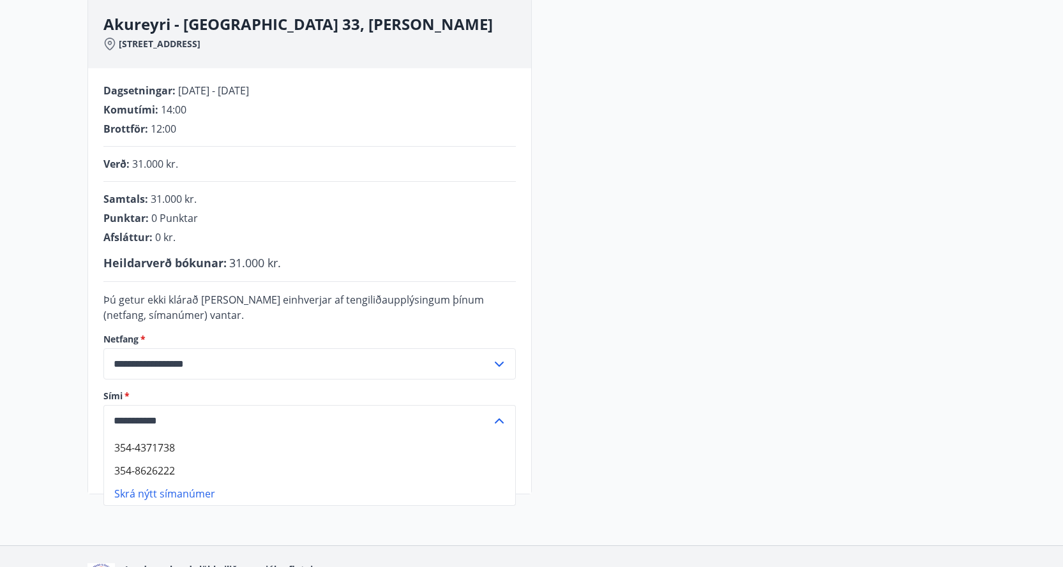
click at [496, 421] on icon at bounding box center [499, 421] width 9 height 5
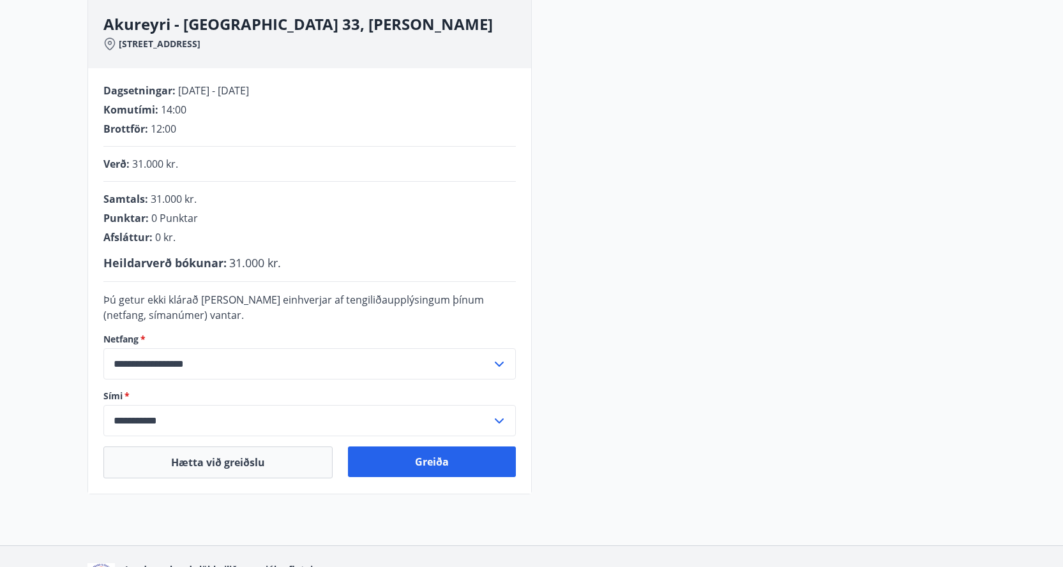
click at [496, 421] on icon at bounding box center [498, 421] width 15 height 15
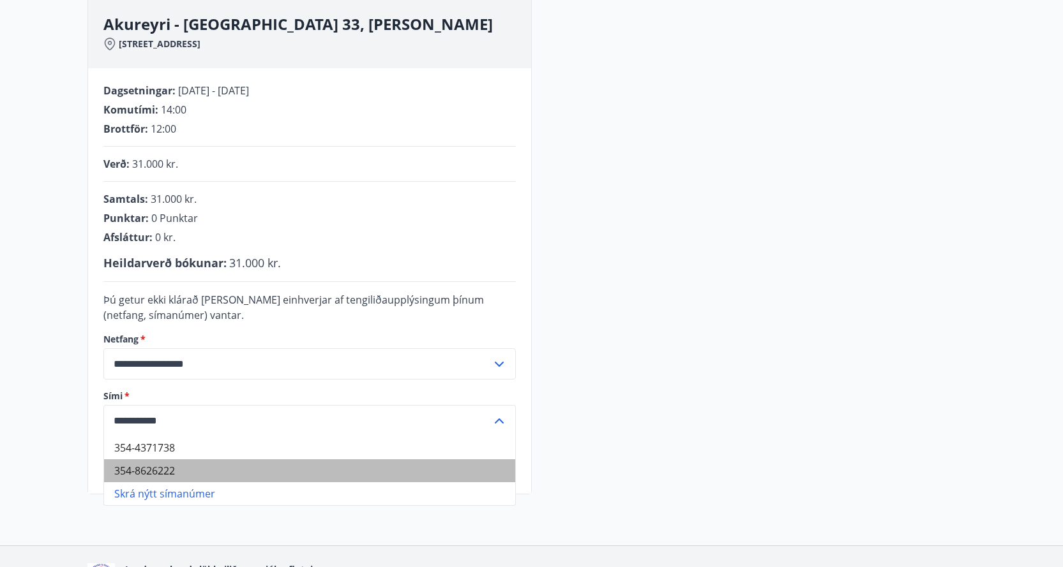
click at [149, 465] on li "354-8626222" at bounding box center [309, 471] width 411 height 23
type input "**********"
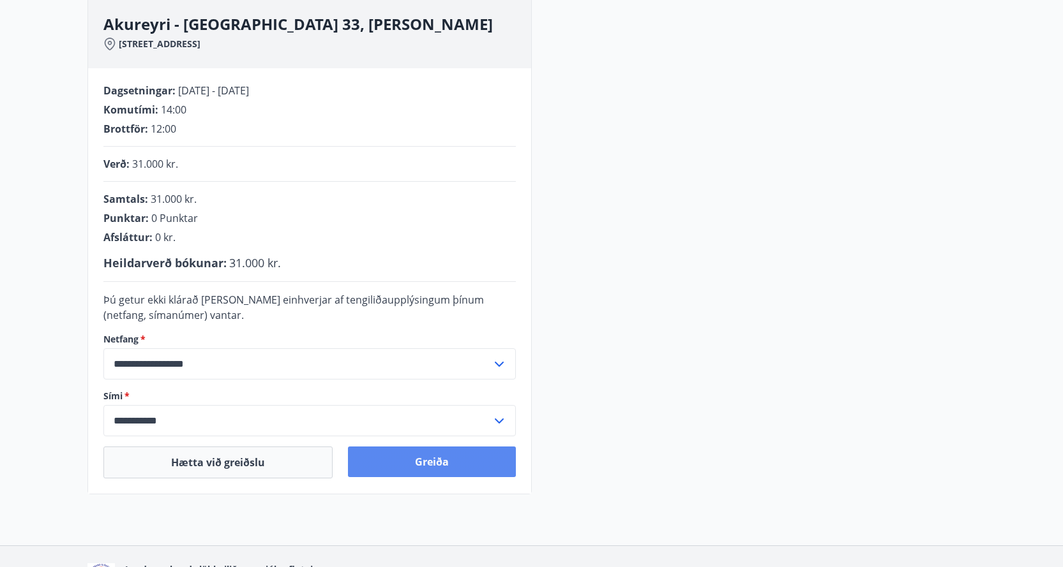
click at [435, 463] on button "Greiða" at bounding box center [432, 462] width 168 height 31
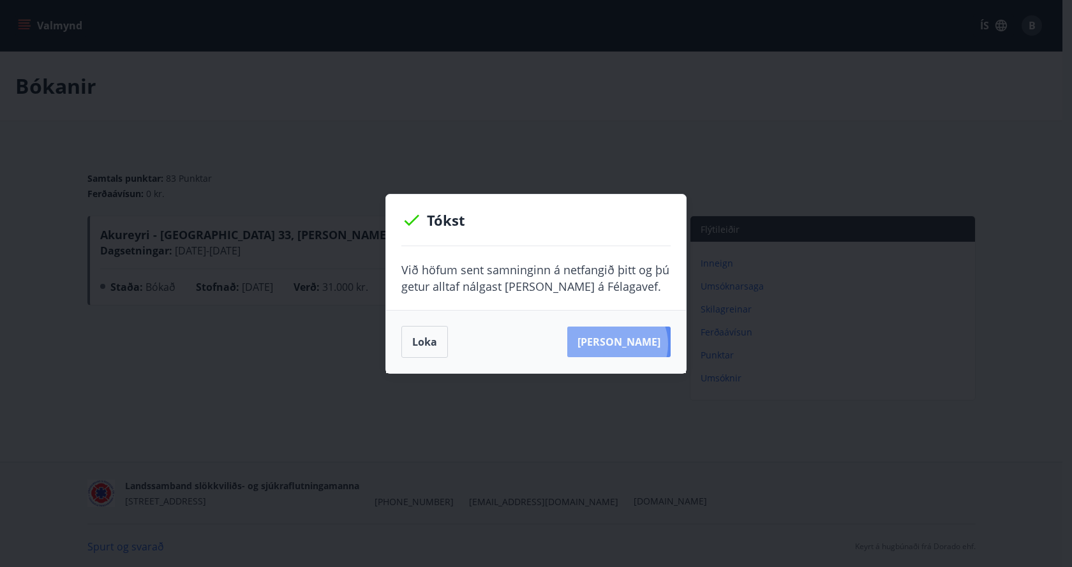
click at [637, 344] on button "[PERSON_NAME]" at bounding box center [618, 342] width 103 height 31
click at [419, 340] on button "Loka" at bounding box center [424, 342] width 47 height 32
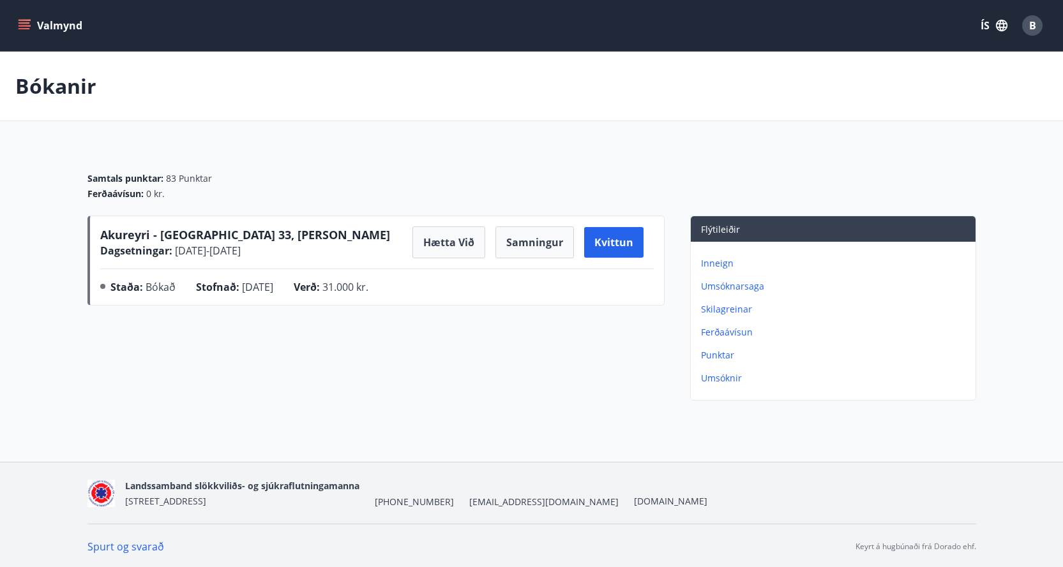
click at [27, 25] on icon "menu" at bounding box center [24, 25] width 13 height 13
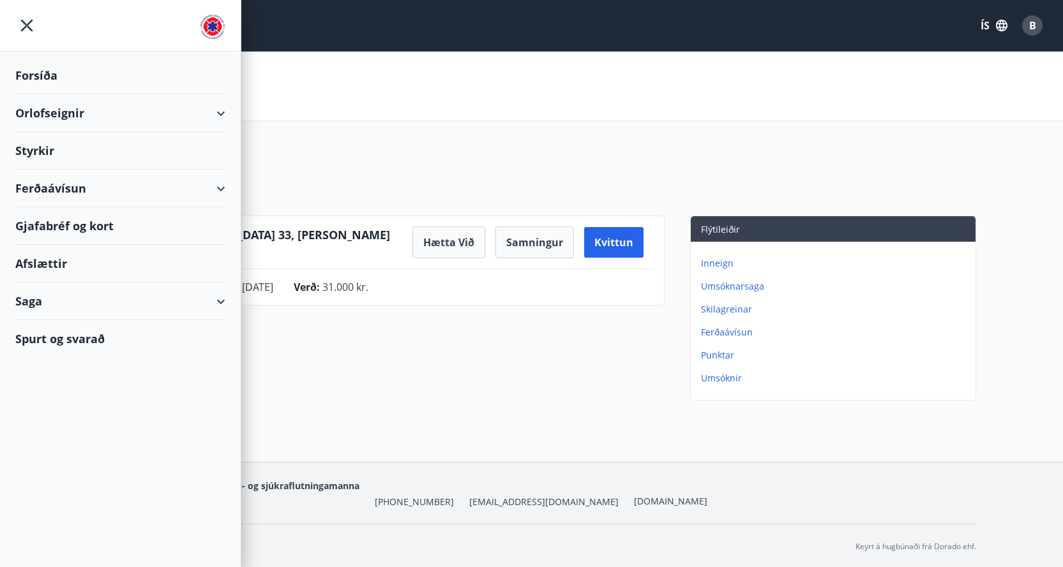
click at [35, 114] on div "Orlofseignir" at bounding box center [120, 113] width 210 height 38
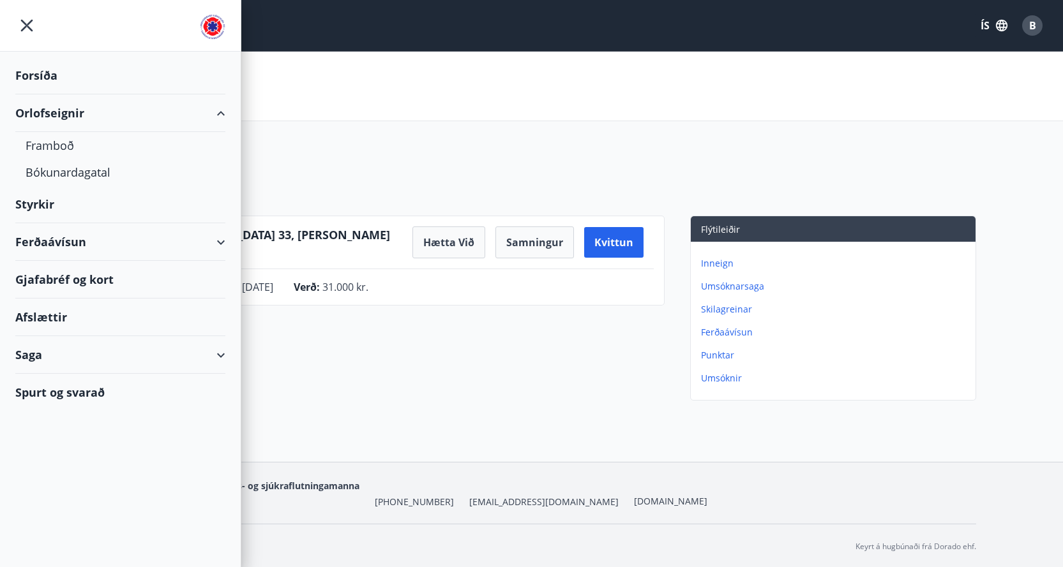
click at [39, 75] on div "Forsíða" at bounding box center [120, 76] width 210 height 38
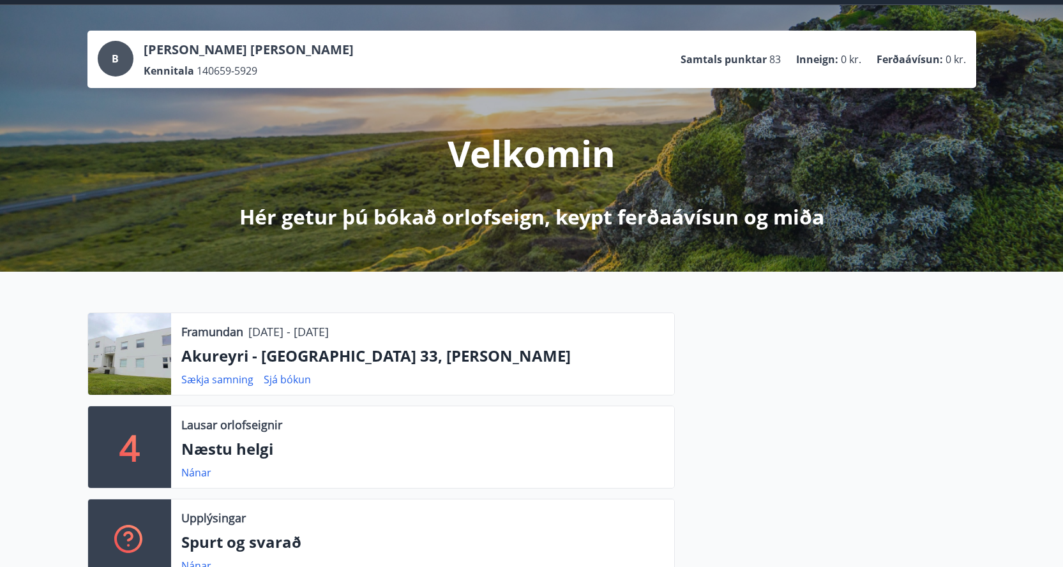
scroll to position [128, 0]
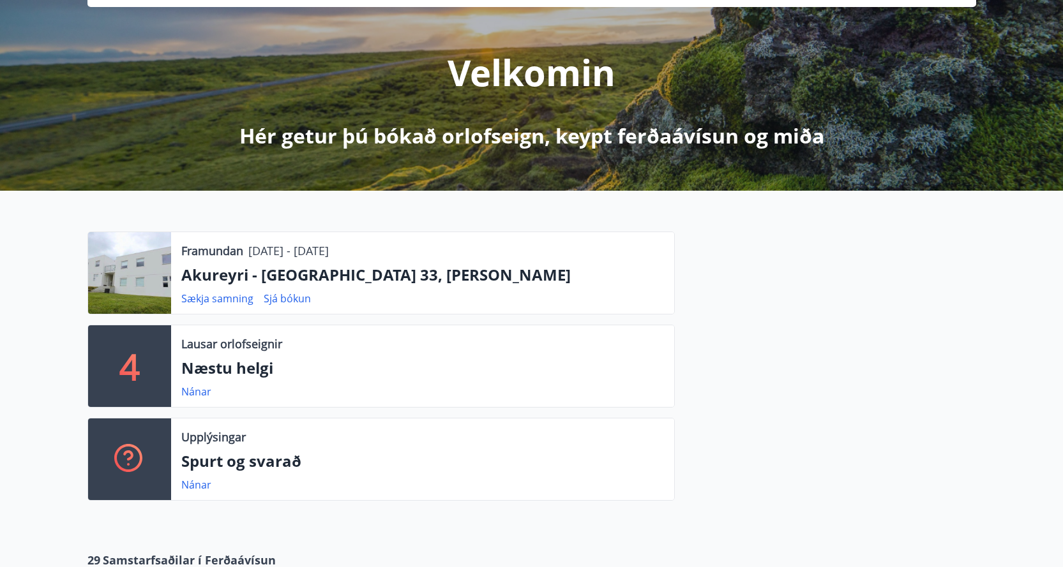
click at [257, 275] on p "Akureyri - [GEOGRAPHIC_DATA] 33, [PERSON_NAME]" at bounding box center [422, 275] width 482 height 22
click at [298, 273] on p "Akureyri - [GEOGRAPHIC_DATA] 33, [PERSON_NAME]" at bounding box center [422, 275] width 482 height 22
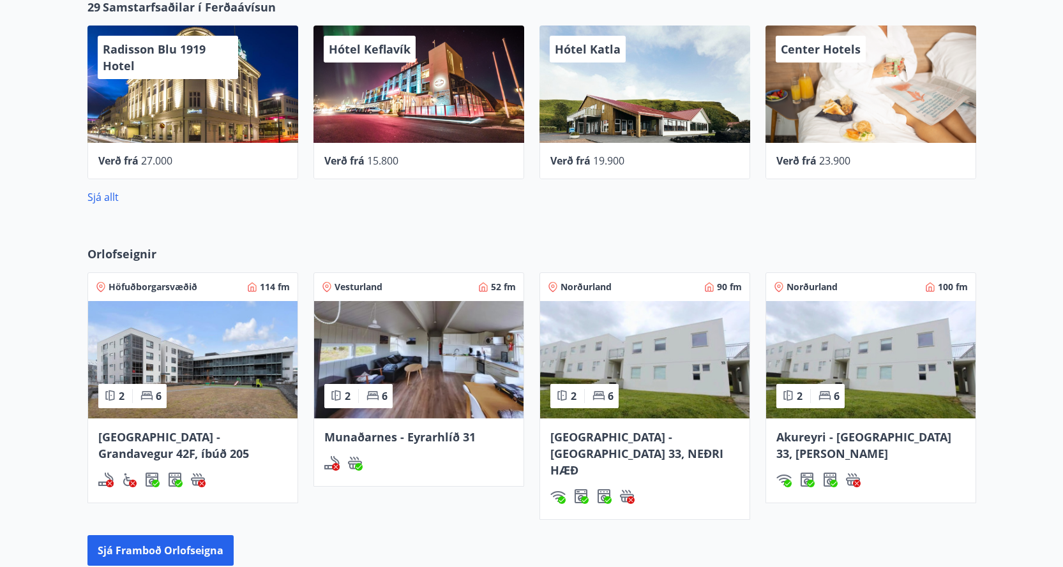
scroll to position [766, 0]
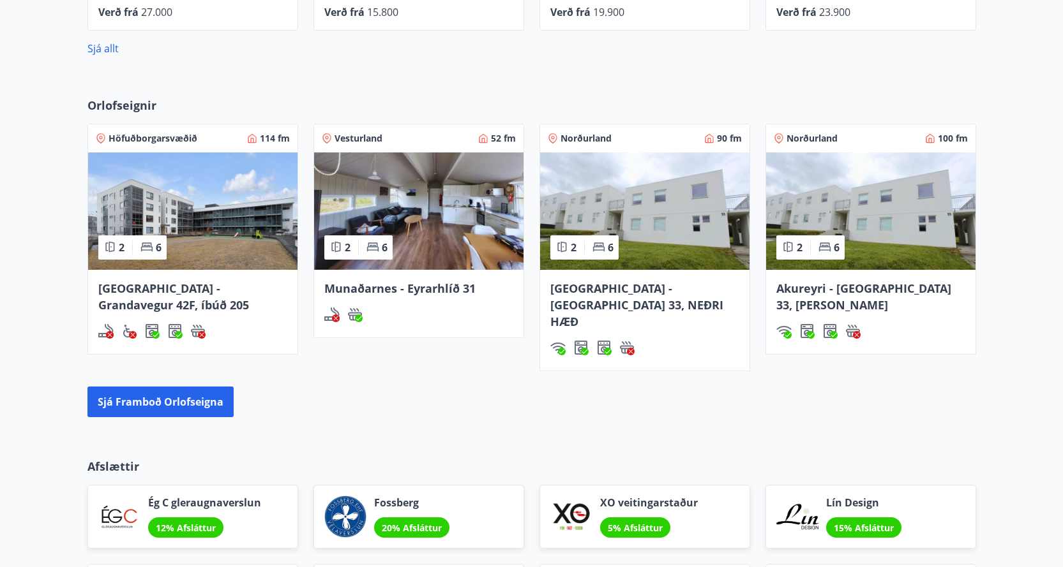
click at [849, 287] on span "Akureyri - [GEOGRAPHIC_DATA] 33, [PERSON_NAME]" at bounding box center [863, 297] width 175 height 32
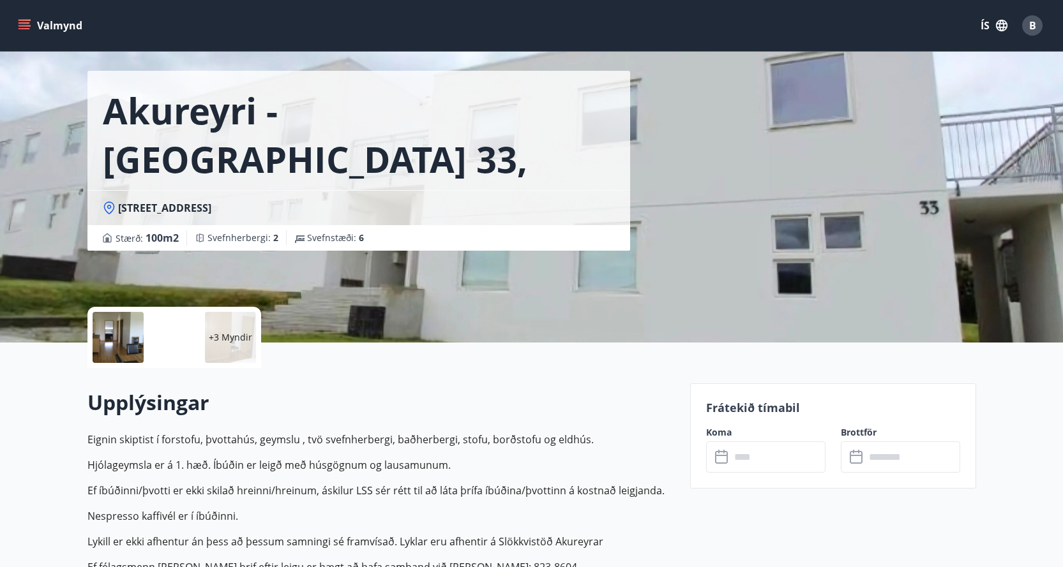
scroll to position [191, 0]
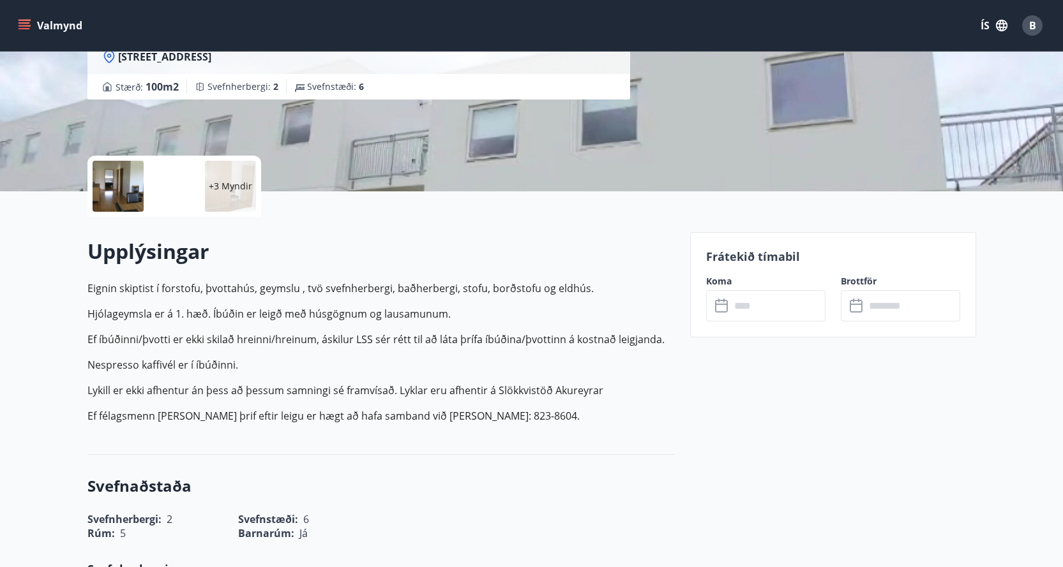
click at [227, 188] on p "+3 Myndir" at bounding box center [230, 186] width 43 height 13
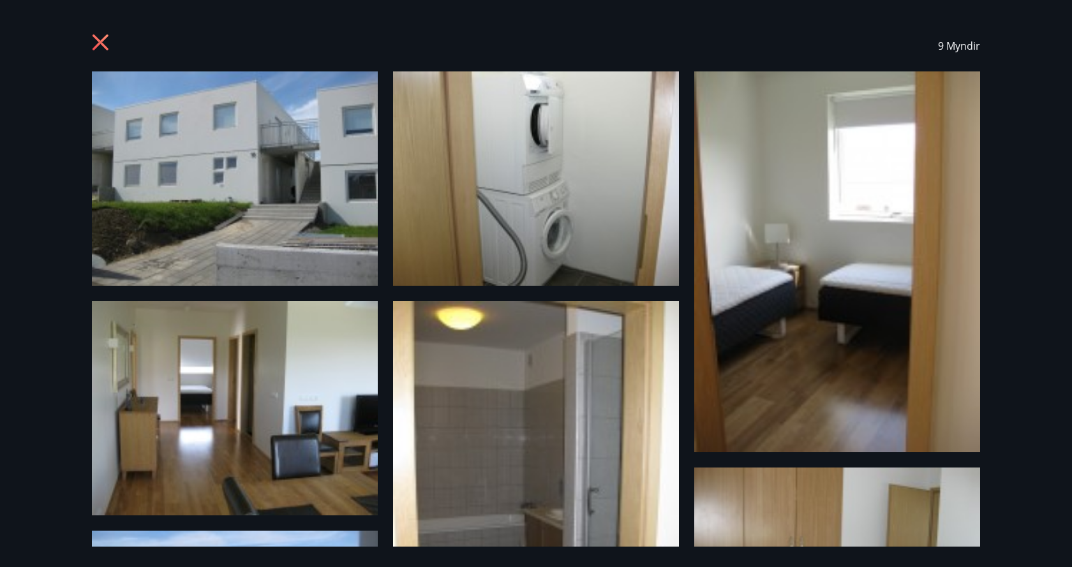
click at [98, 40] on icon at bounding box center [101, 42] width 16 height 16
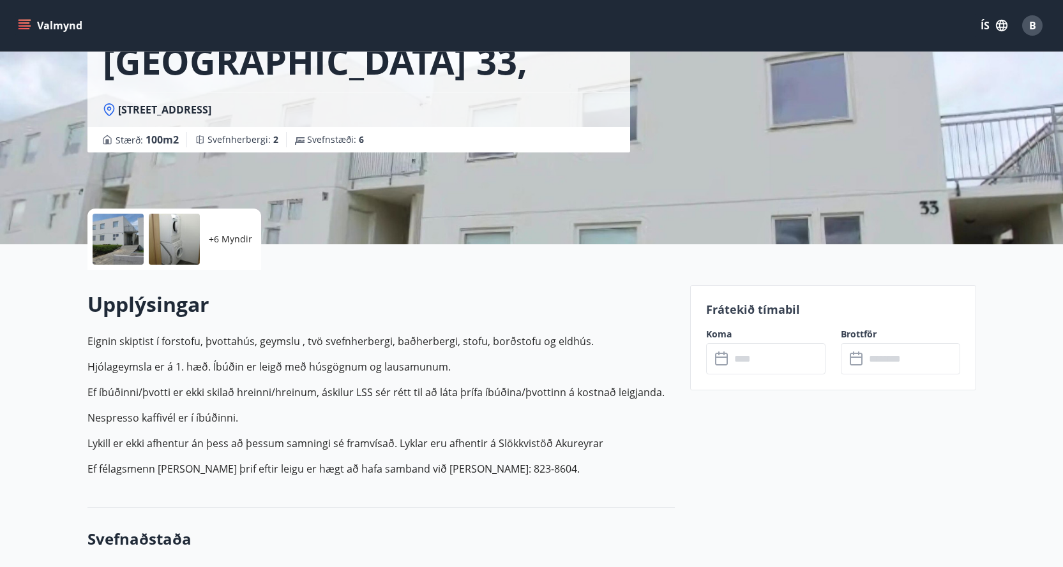
scroll to position [128, 0]
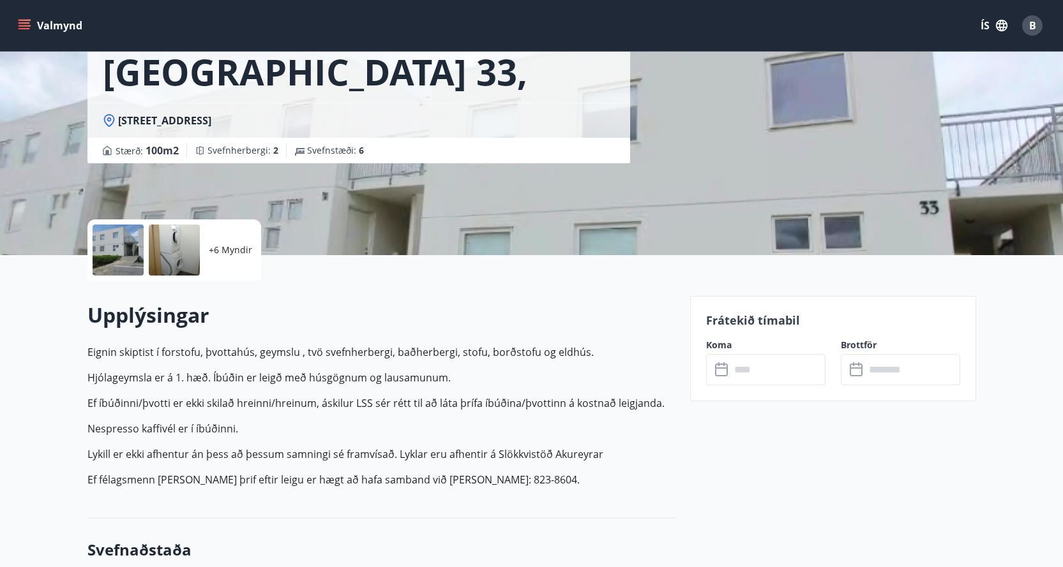
click at [239, 249] on p "+6 Myndir" at bounding box center [230, 250] width 43 height 13
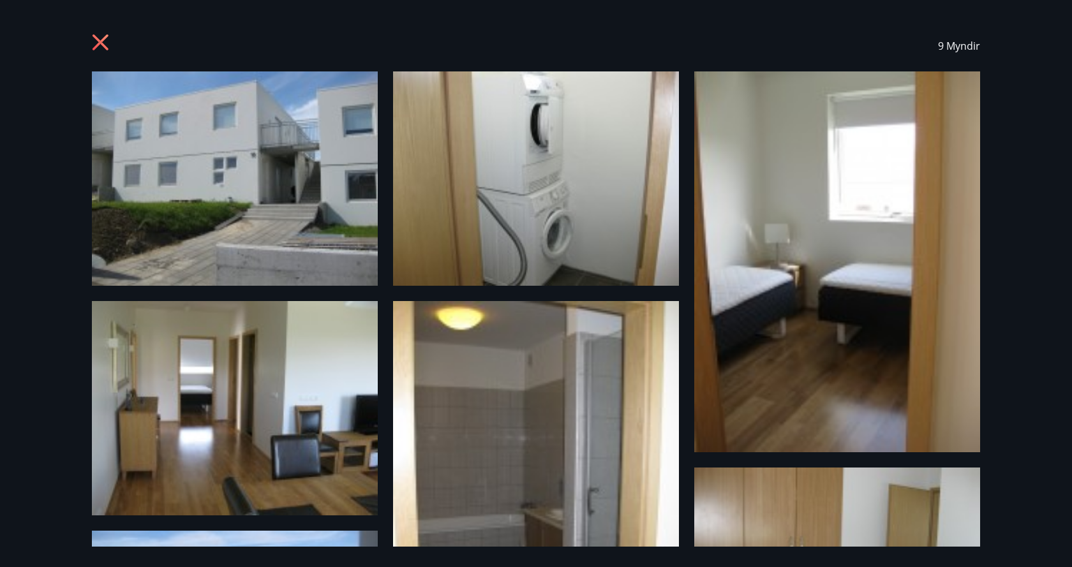
click at [98, 42] on icon at bounding box center [102, 44] width 20 height 20
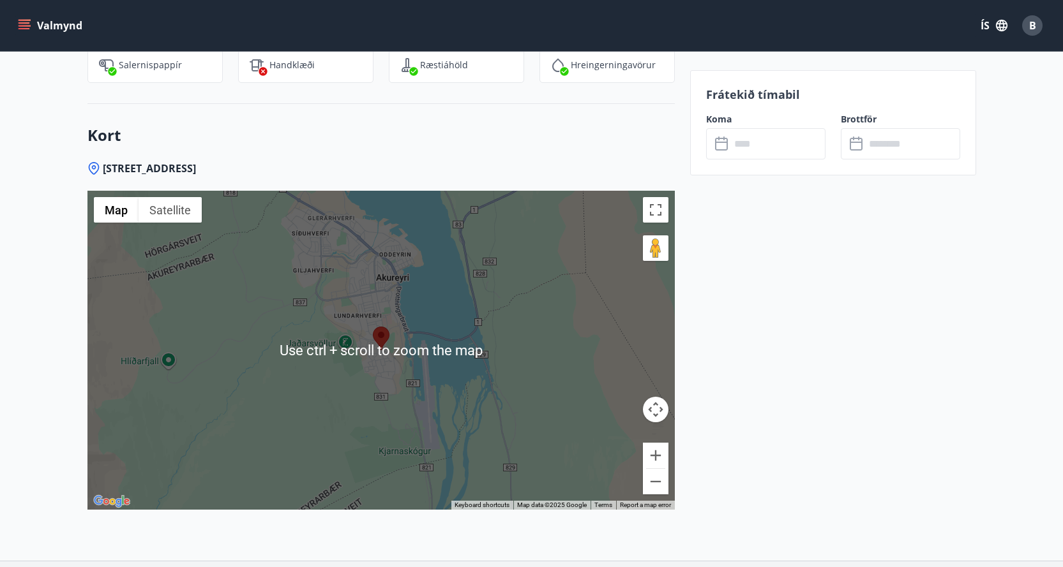
scroll to position [1596, 0]
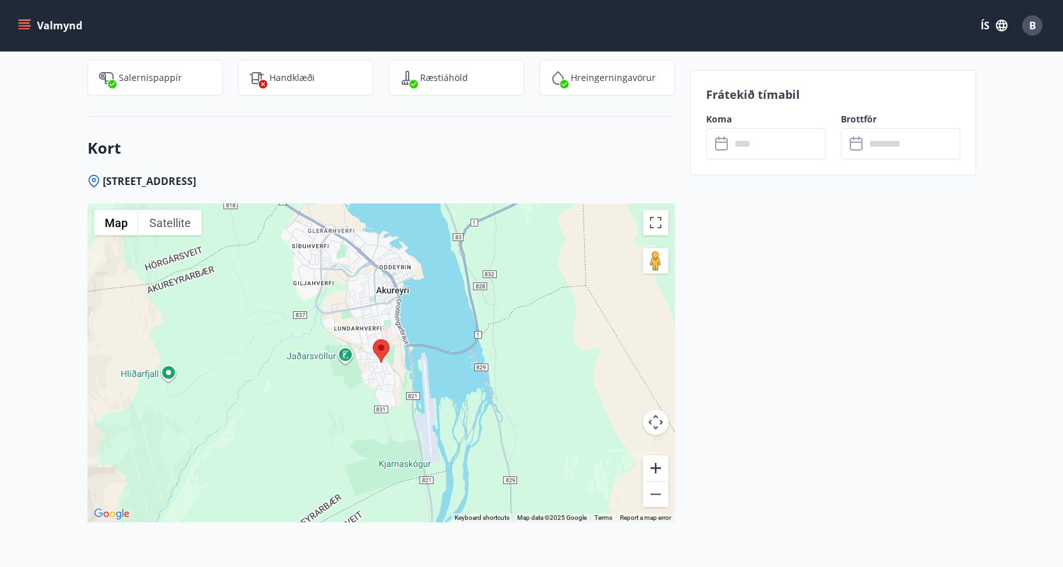
click at [654, 469] on button "Zoom in" at bounding box center [656, 469] width 26 height 26
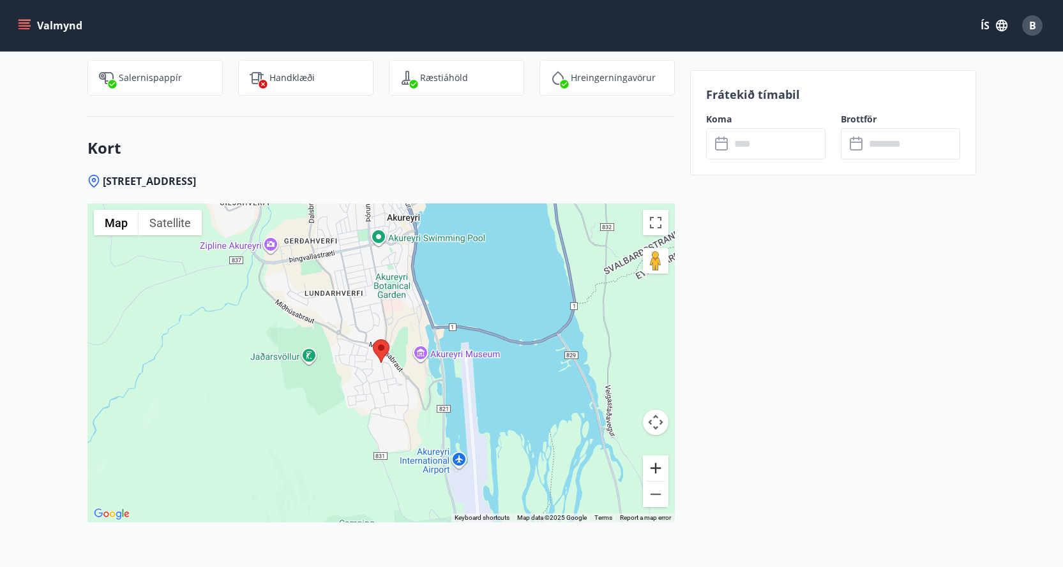
click at [657, 468] on button "Zoom in" at bounding box center [656, 469] width 26 height 26
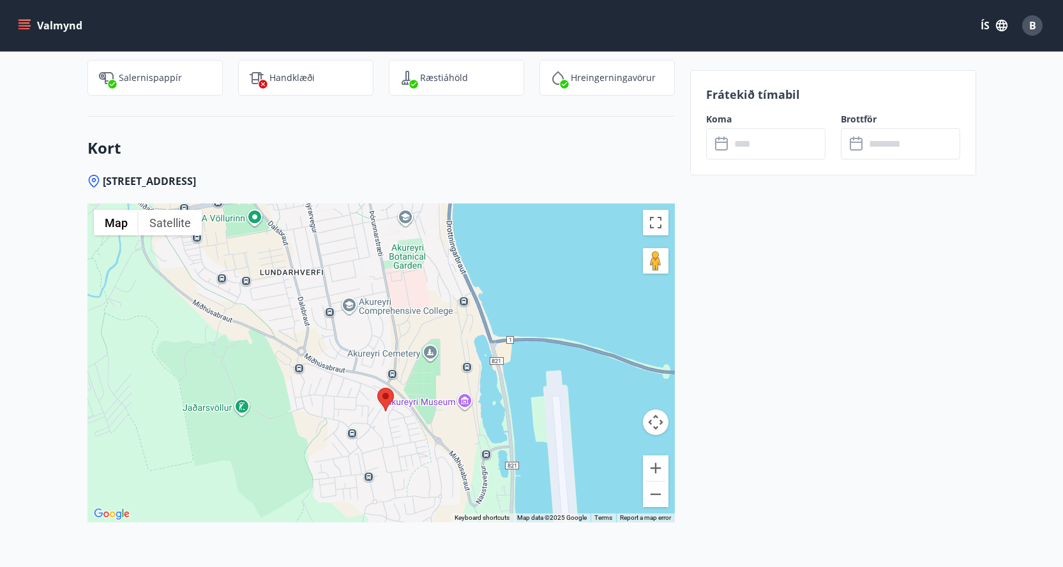
drag, startPoint x: 497, startPoint y: 455, endPoint x: 457, endPoint y: 416, distance: 55.5
click at [500, 505] on div at bounding box center [380, 363] width 587 height 319
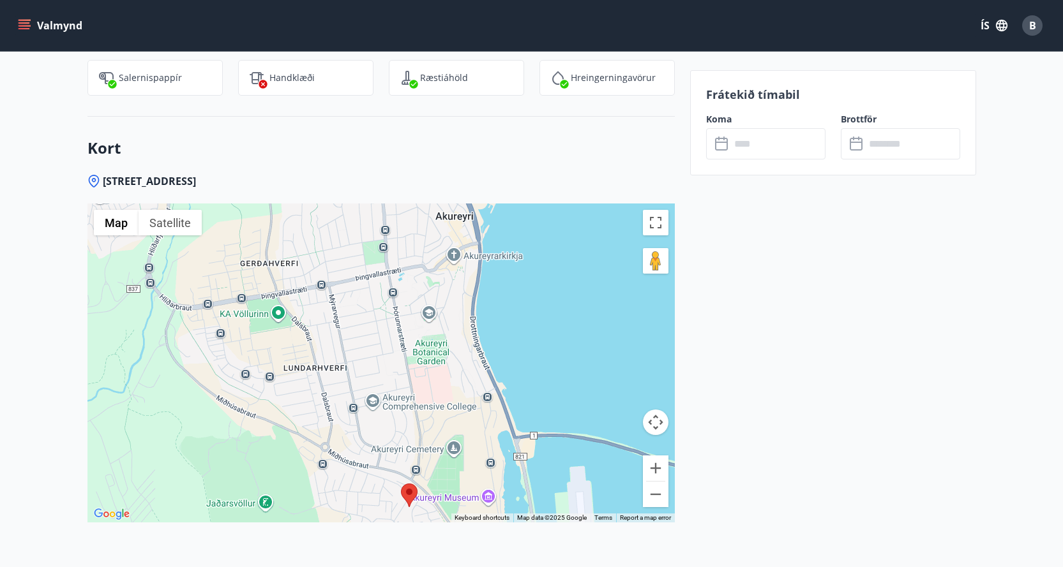
drag, startPoint x: 453, startPoint y: 371, endPoint x: 450, endPoint y: 429, distance: 57.5
click at [473, 449] on div at bounding box center [380, 363] width 587 height 319
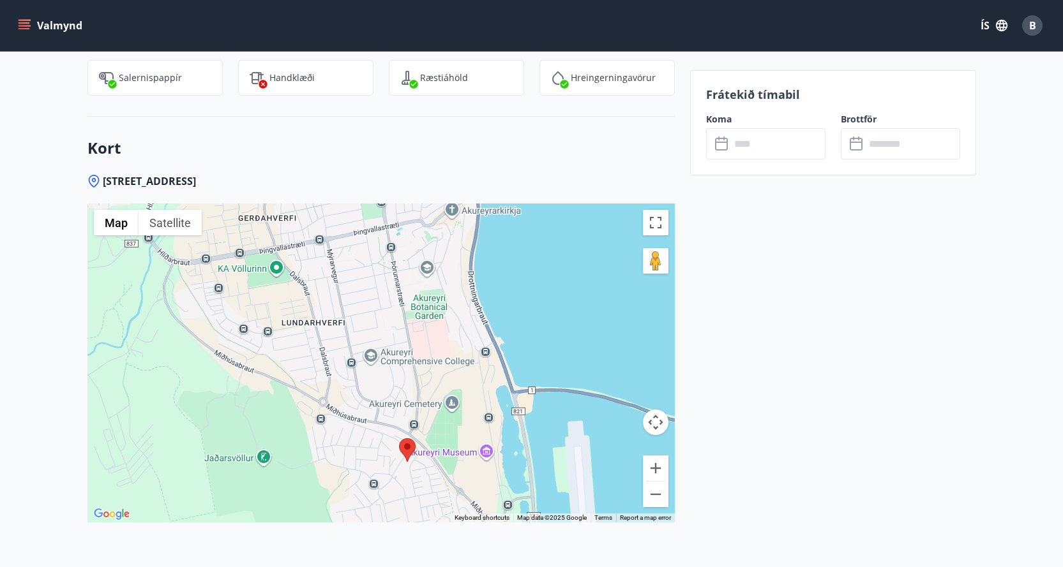
drag, startPoint x: 543, startPoint y: 297, endPoint x: 553, endPoint y: 257, distance: 42.0
click at [553, 257] on div at bounding box center [380, 363] width 587 height 319
click at [657, 495] on button "Zoom out" at bounding box center [656, 495] width 26 height 26
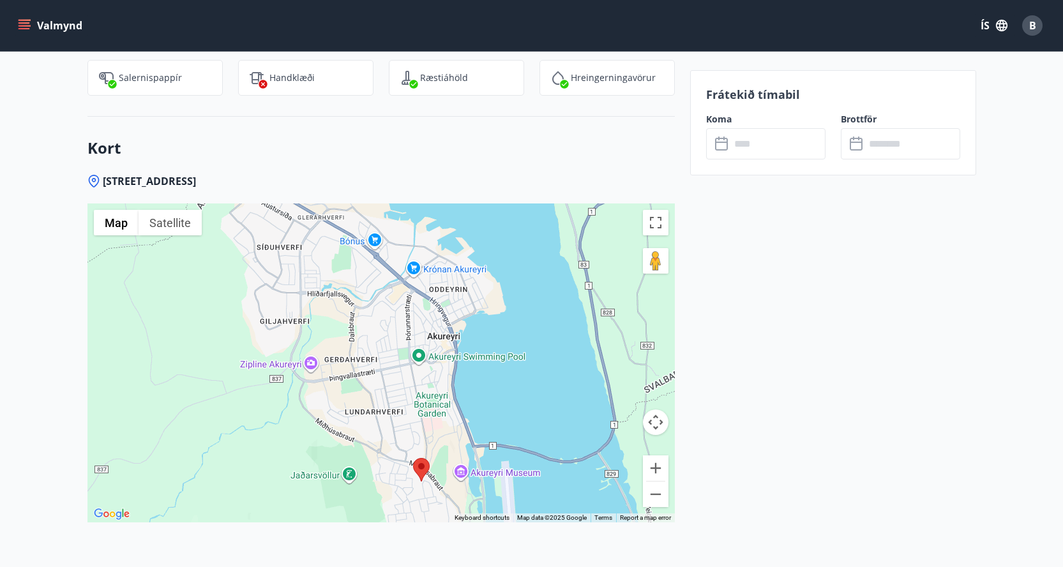
drag, startPoint x: 520, startPoint y: 304, endPoint x: 548, endPoint y: 378, distance: 79.0
click at [548, 378] on div at bounding box center [380, 363] width 587 height 319
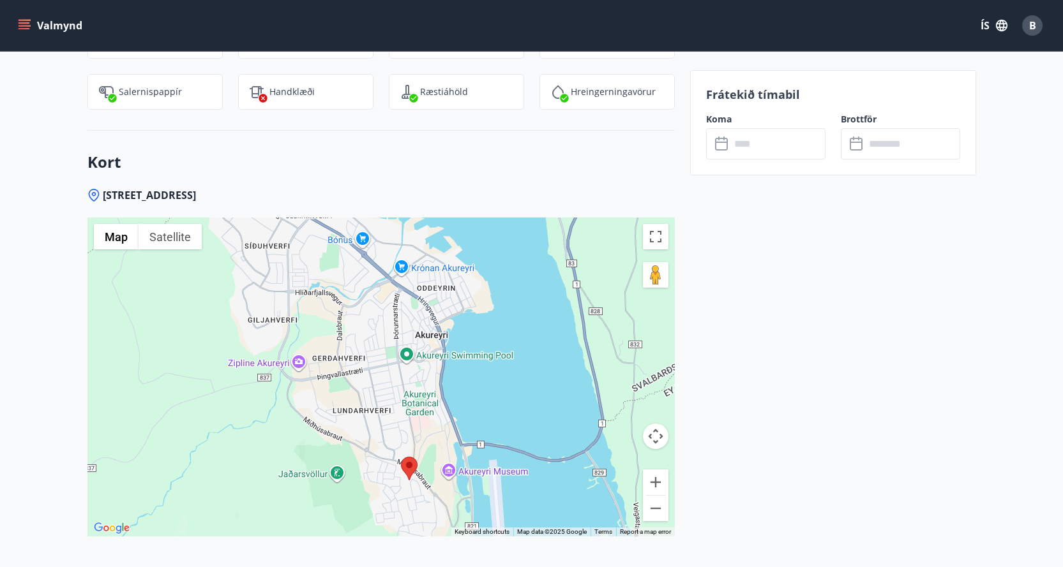
drag, startPoint x: 548, startPoint y: 427, endPoint x: 537, endPoint y: 413, distance: 17.4
click at [537, 414] on div at bounding box center [380, 377] width 587 height 319
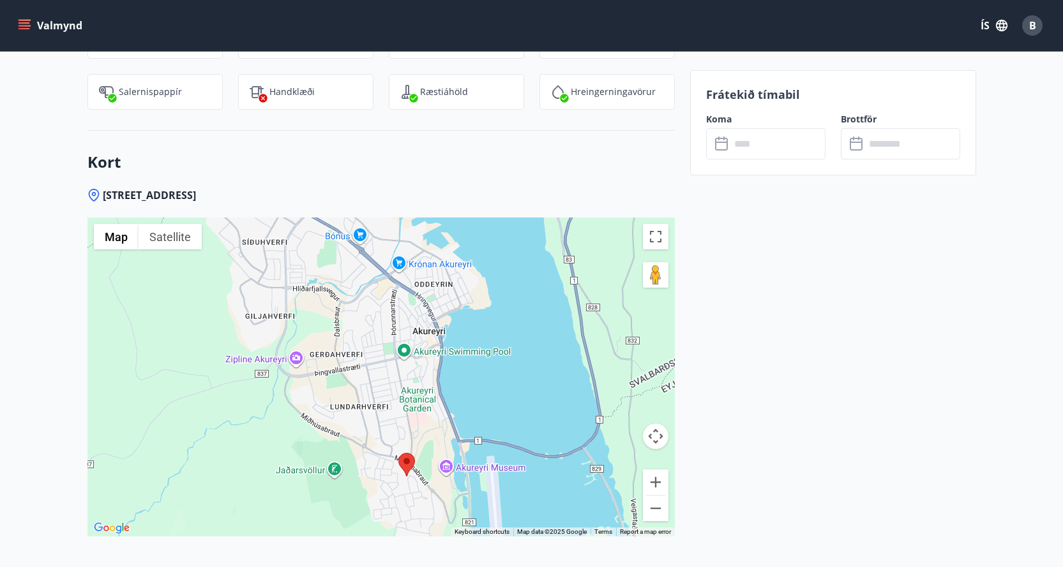
drag, startPoint x: 514, startPoint y: 304, endPoint x: 512, endPoint y: 296, distance: 8.5
click at [512, 296] on div at bounding box center [380, 377] width 587 height 319
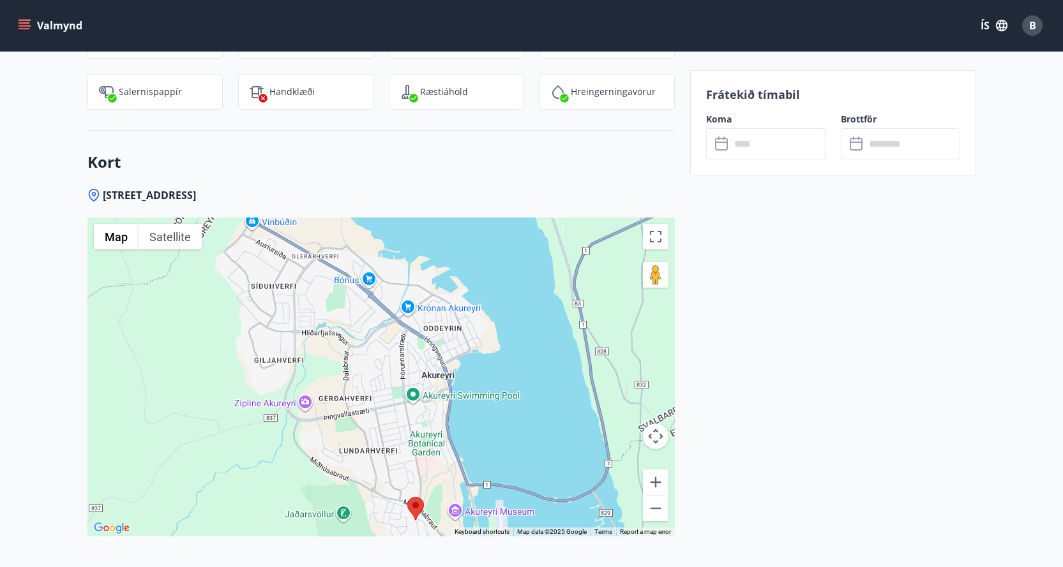
drag, startPoint x: 373, startPoint y: 311, endPoint x: 382, endPoint y: 355, distance: 45.1
click at [382, 355] on div at bounding box center [380, 377] width 587 height 319
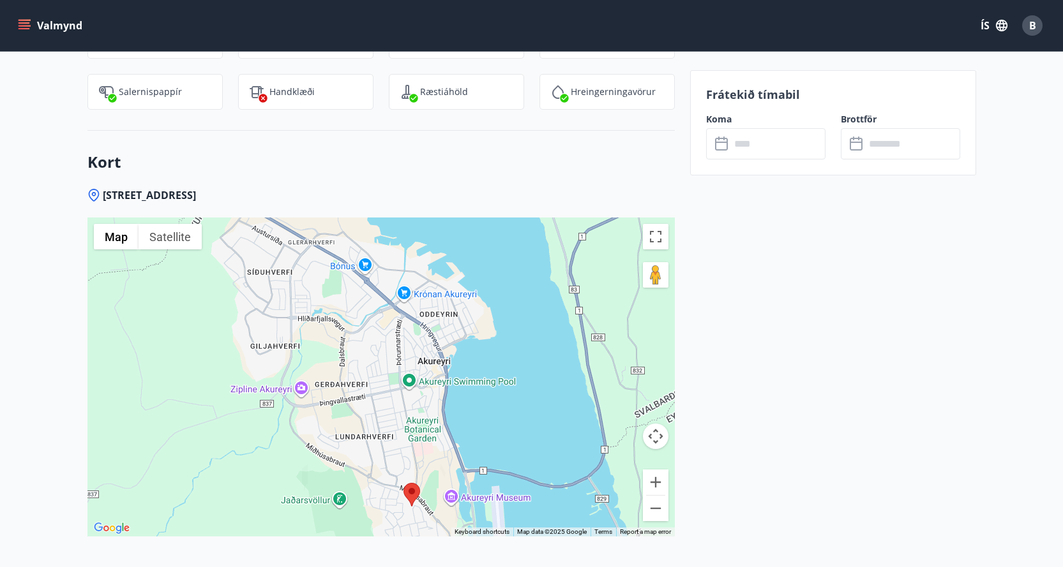
drag, startPoint x: 434, startPoint y: 398, endPoint x: 430, endPoint y: 377, distance: 20.8
click at [430, 377] on div at bounding box center [380, 377] width 587 height 319
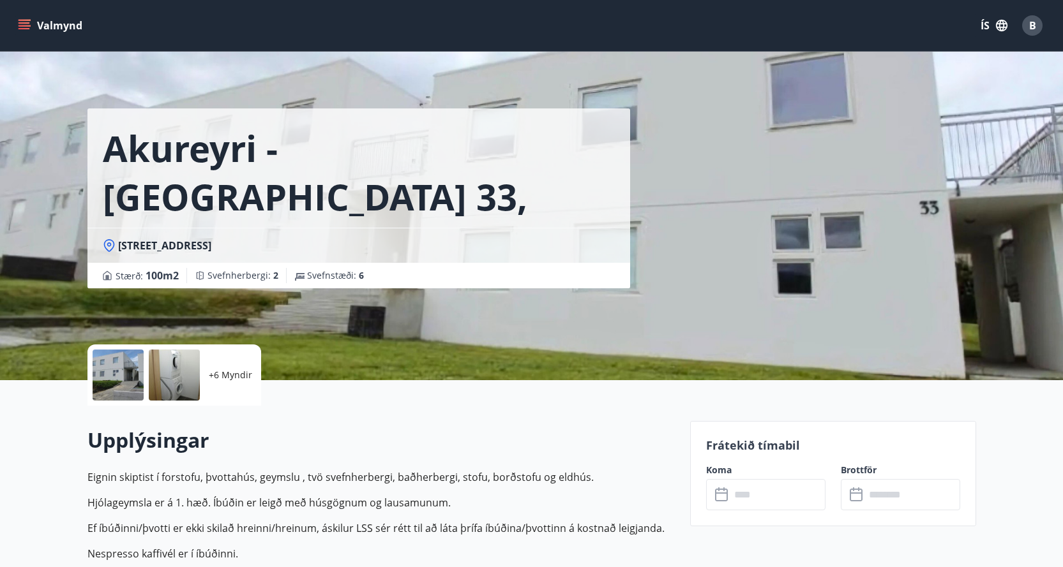
scroll to position [0, 0]
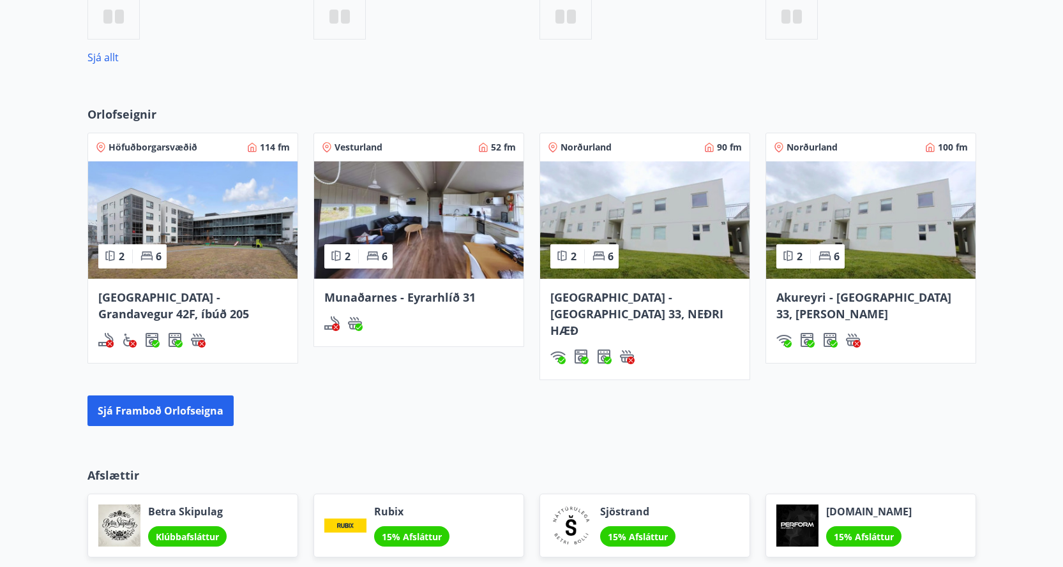
scroll to position [747, 0]
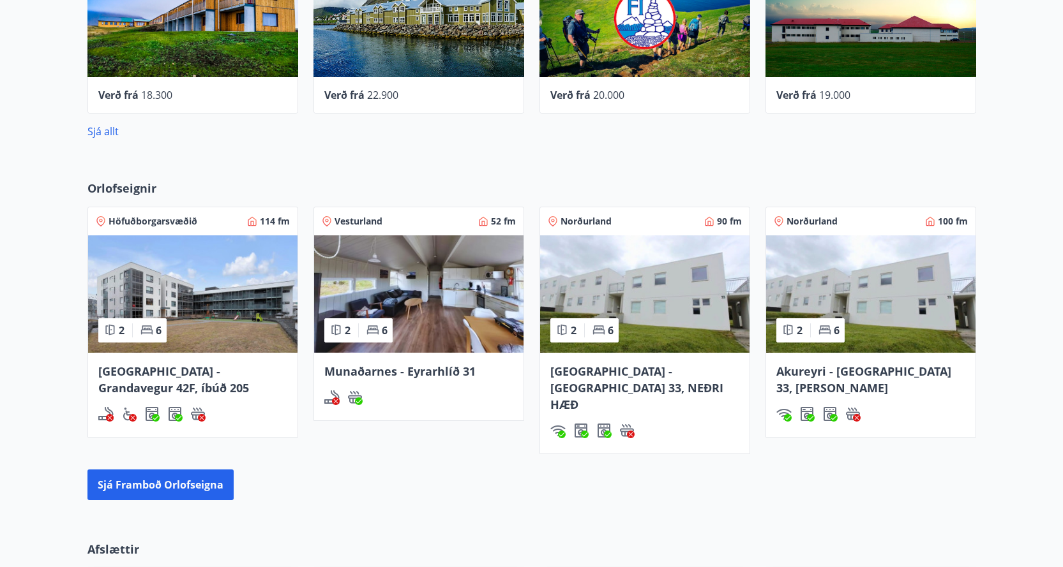
click at [400, 368] on span "Munaðarnes - Eyrarhlíð 31" at bounding box center [399, 371] width 151 height 15
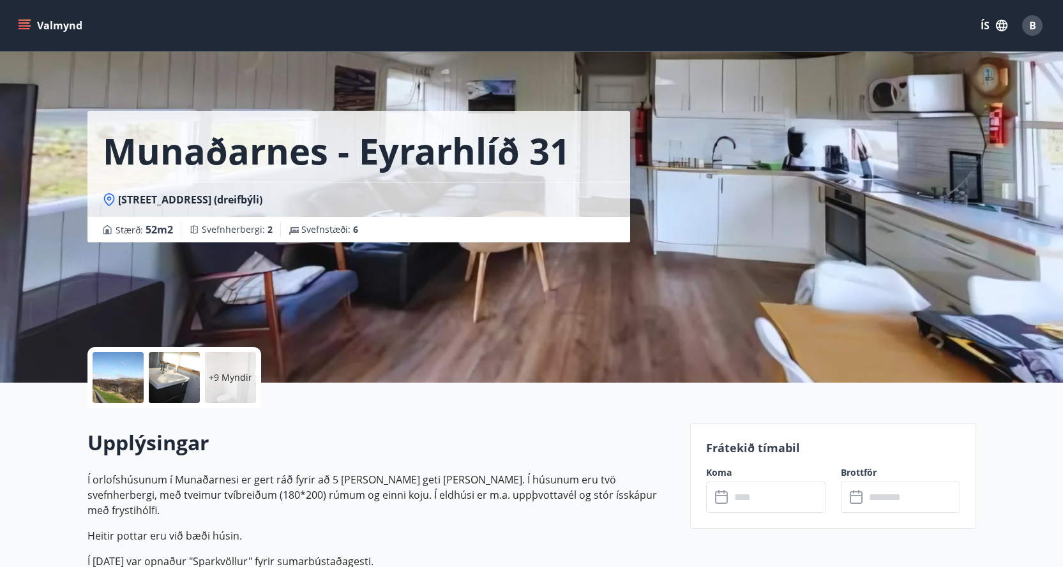
click at [130, 384] on div at bounding box center [118, 377] width 51 height 51
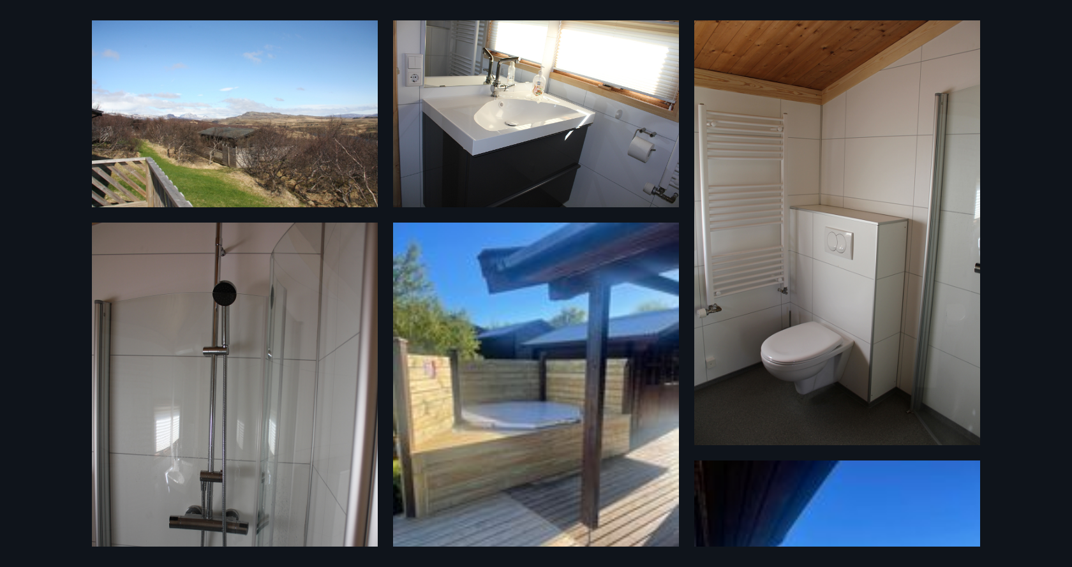
scroll to position [46, 0]
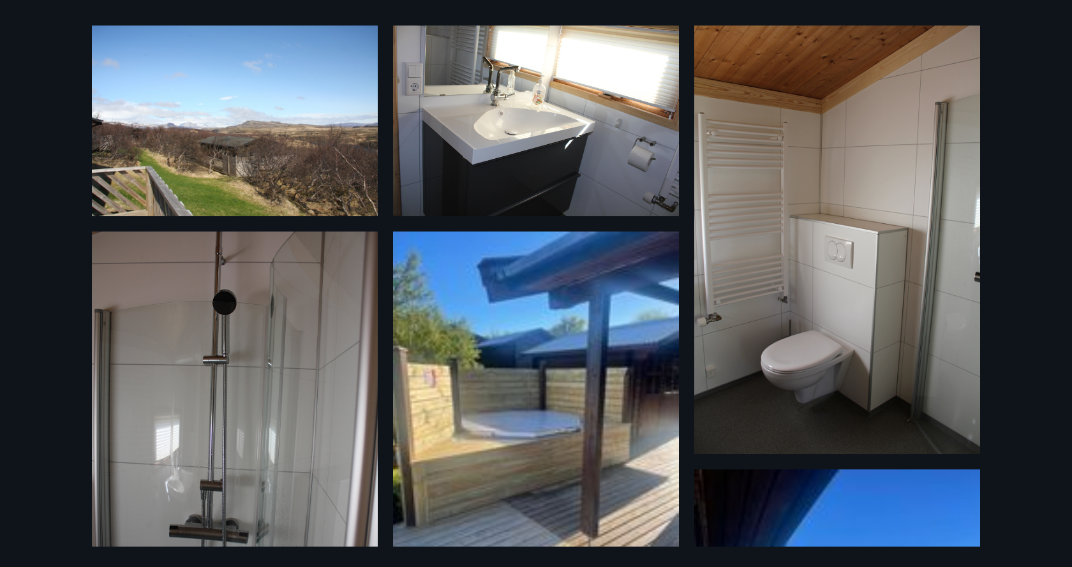
click at [256, 164] on img at bounding box center [235, 121] width 286 height 191
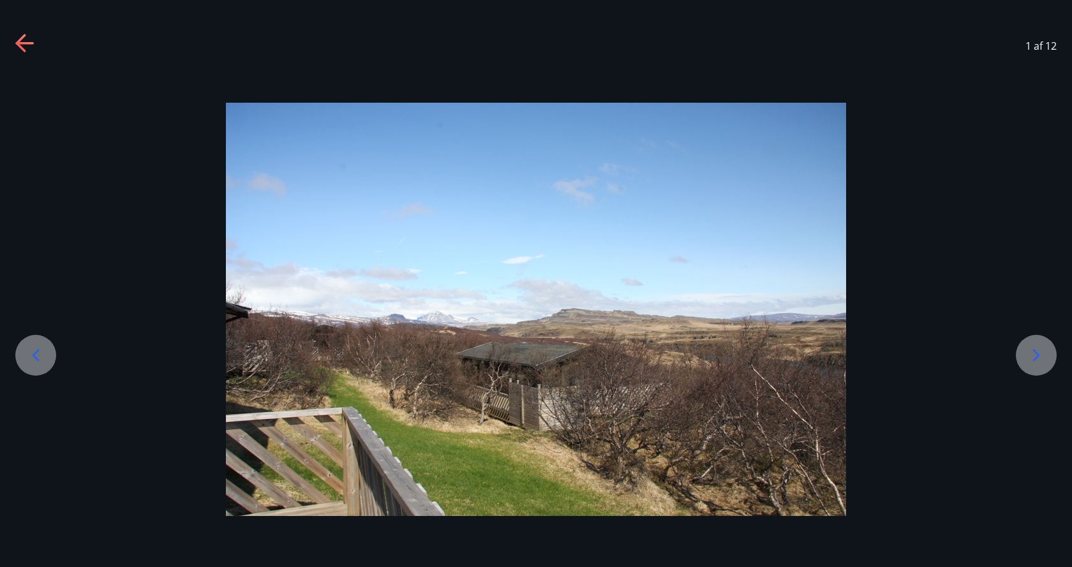
click at [1042, 358] on icon at bounding box center [1036, 355] width 20 height 20
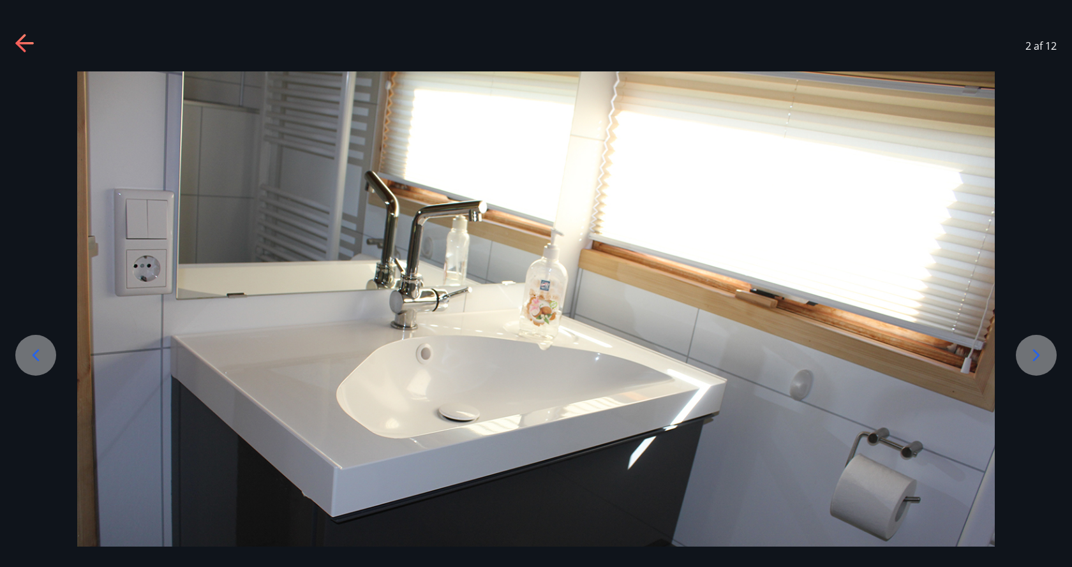
click at [1040, 356] on icon at bounding box center [1036, 355] width 20 height 20
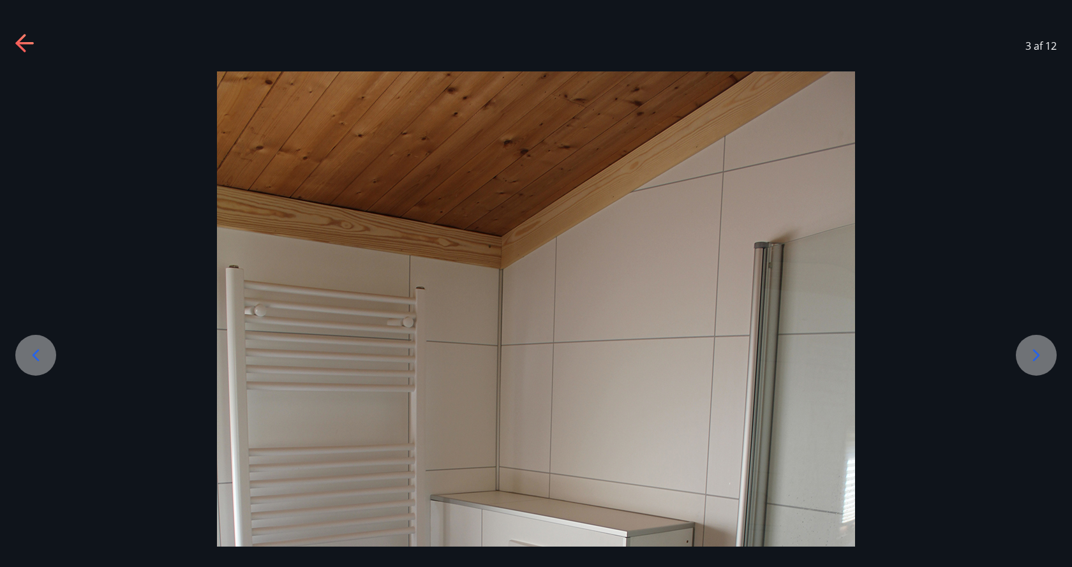
click at [1040, 356] on icon at bounding box center [1036, 355] width 20 height 20
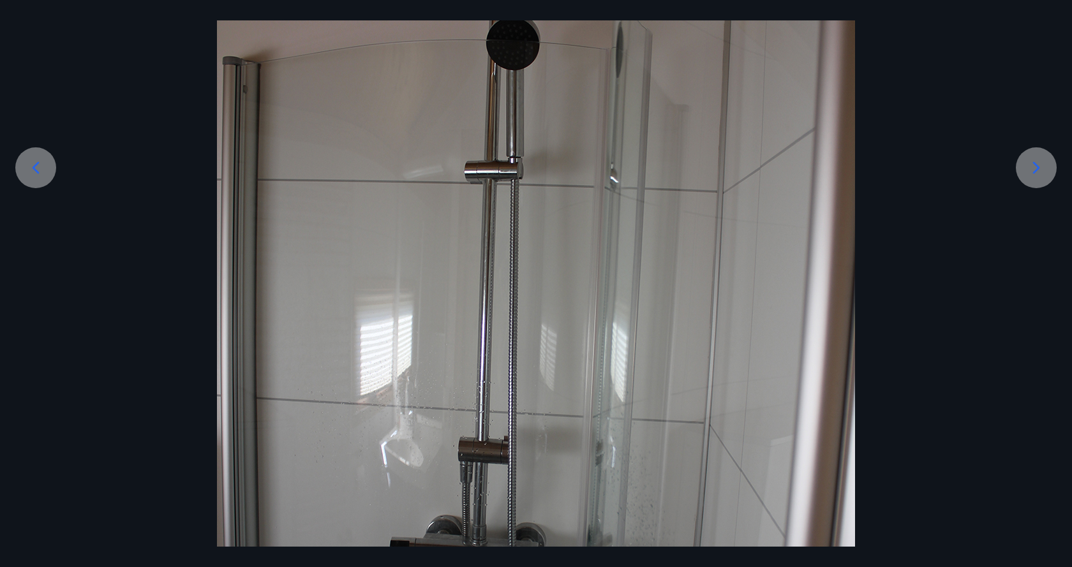
scroll to position [163, 0]
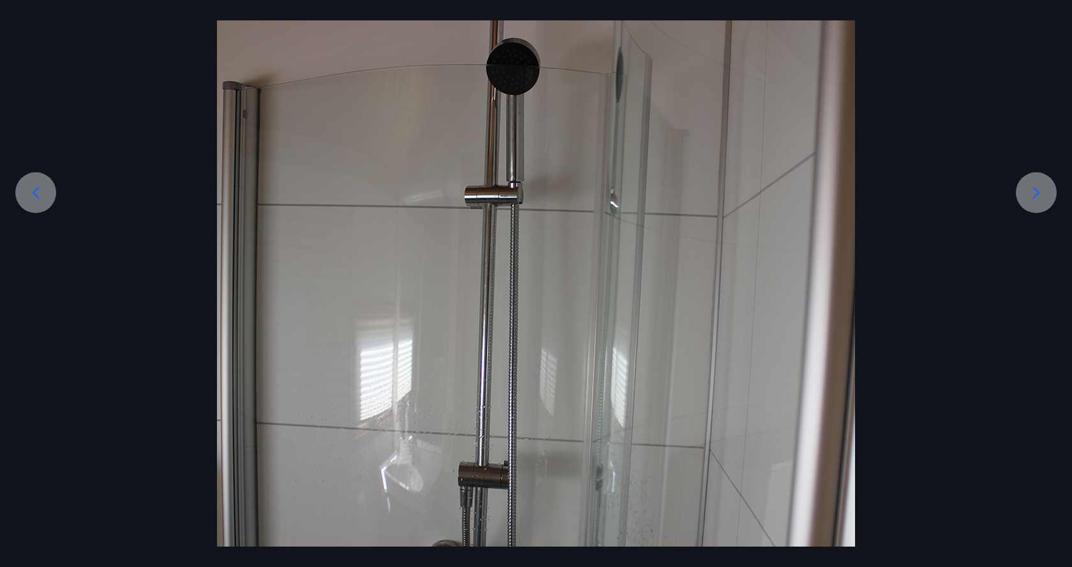
click at [1028, 196] on icon at bounding box center [1036, 193] width 20 height 20
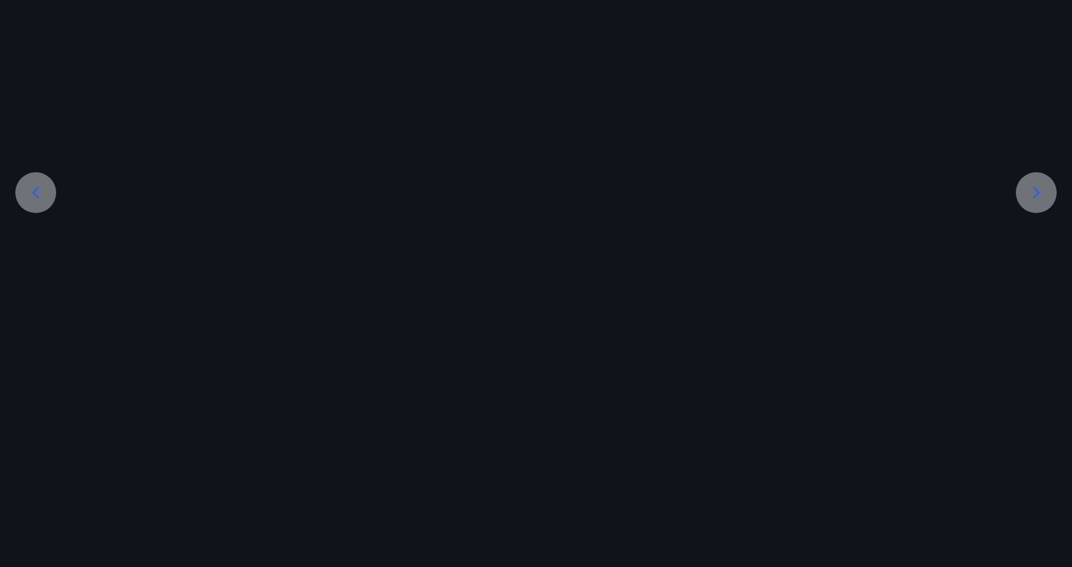
scroll to position [0, 0]
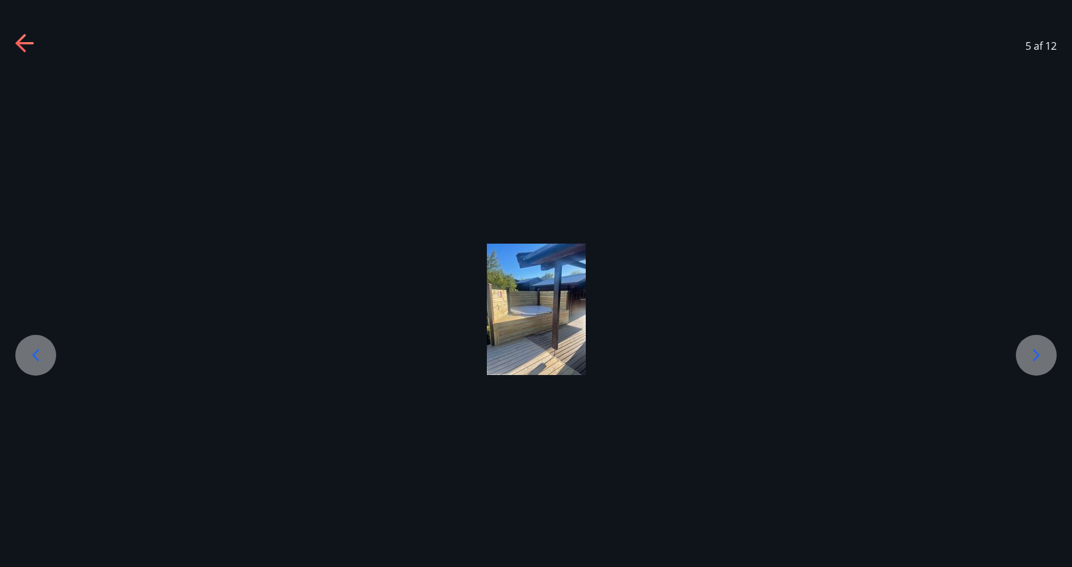
click at [1036, 353] on icon at bounding box center [1036, 355] width 7 height 12
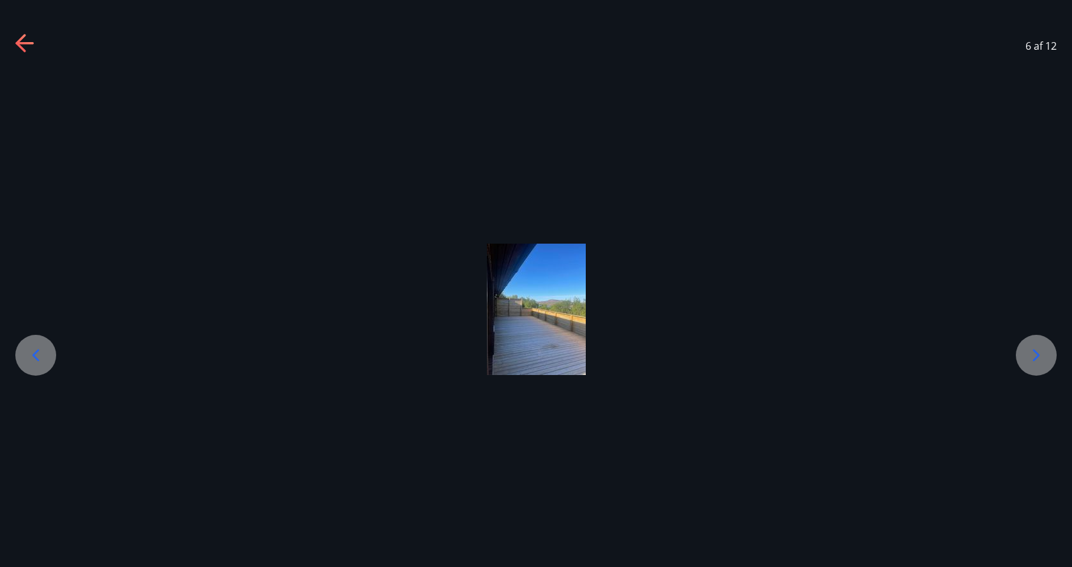
click at [1036, 353] on icon at bounding box center [1036, 355] width 7 height 12
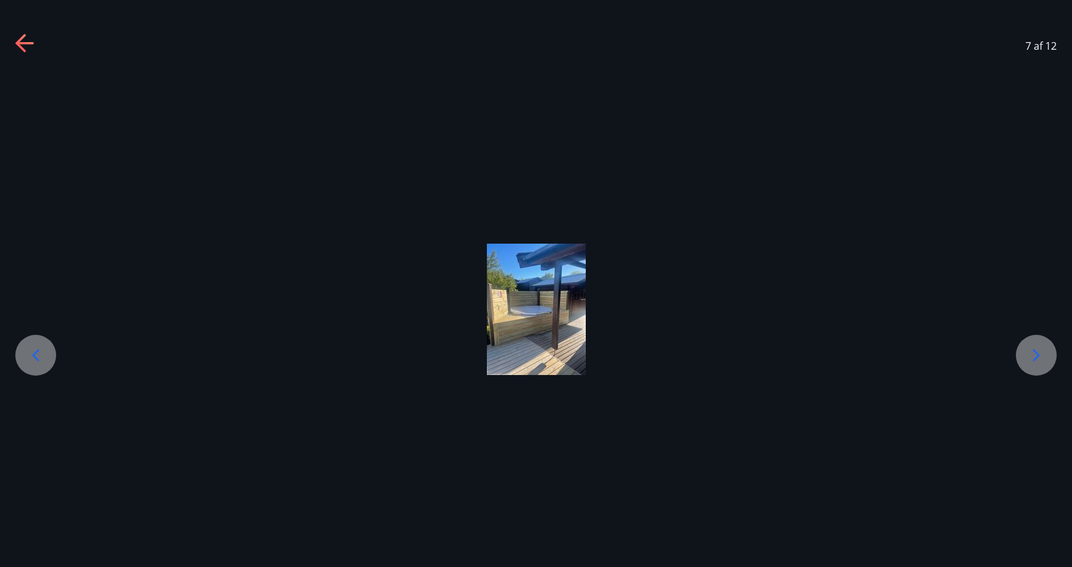
click at [1036, 353] on icon at bounding box center [1036, 355] width 7 height 12
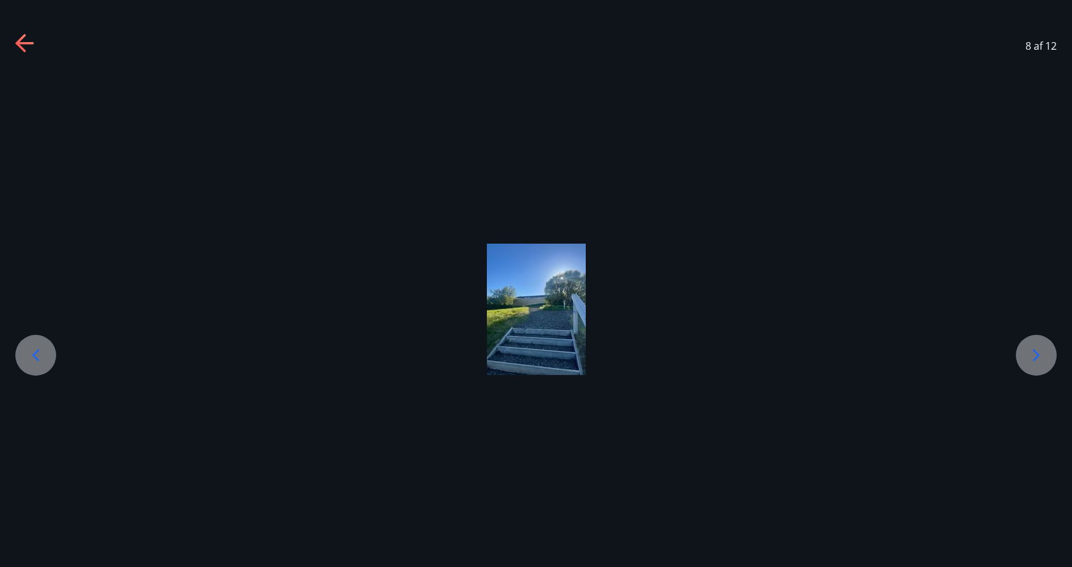
click at [1036, 353] on icon at bounding box center [1036, 355] width 7 height 12
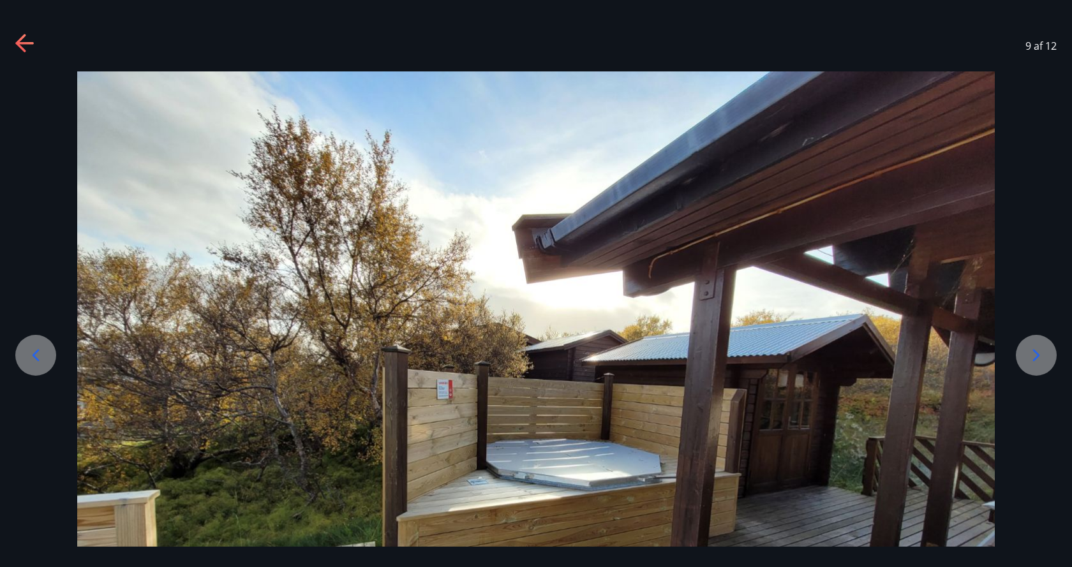
click at [1042, 354] on icon at bounding box center [1036, 355] width 20 height 20
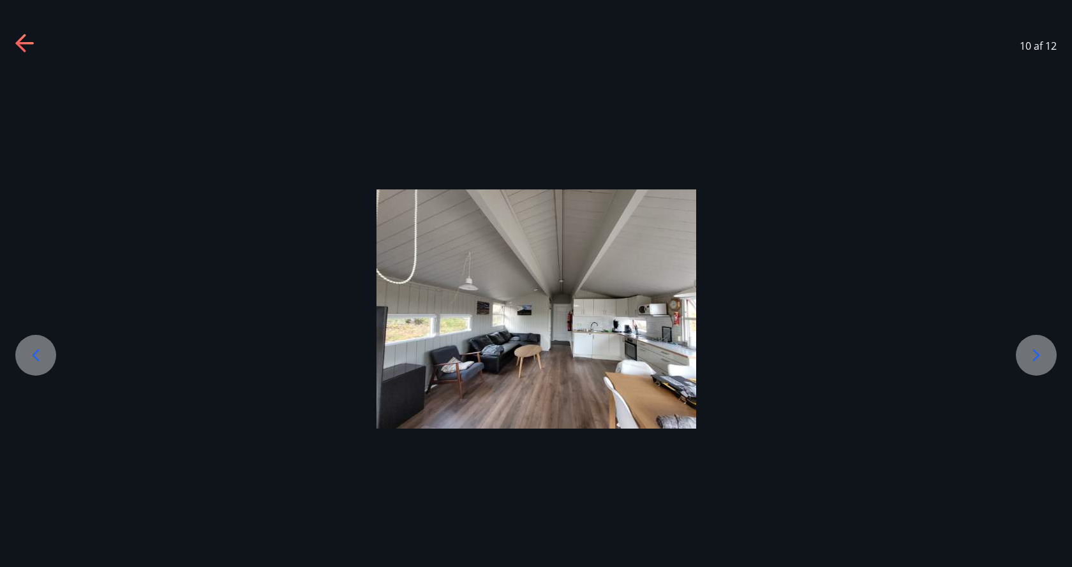
click at [1040, 352] on icon at bounding box center [1036, 355] width 20 height 20
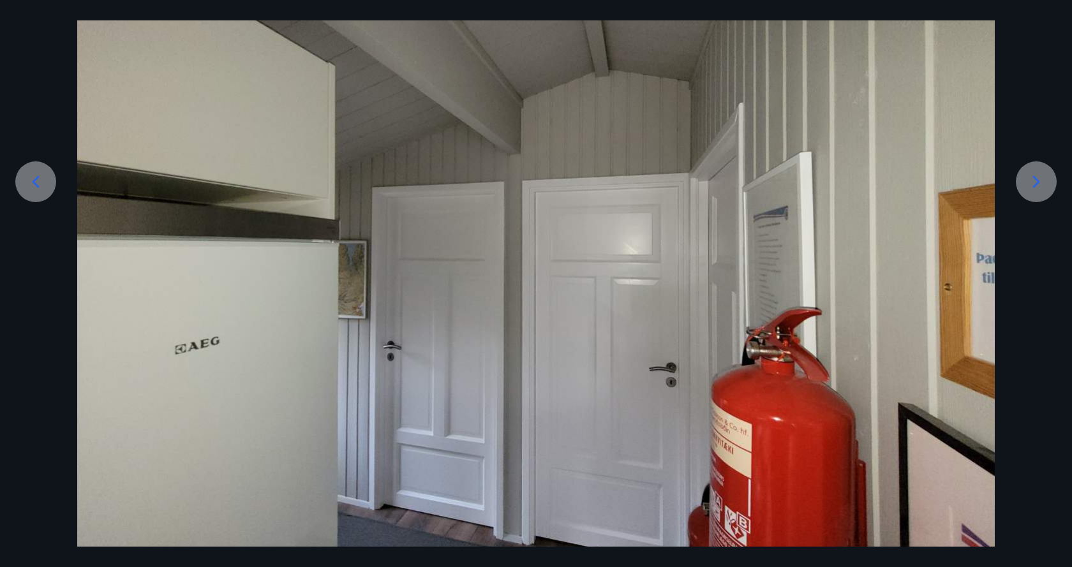
scroll to position [213, 0]
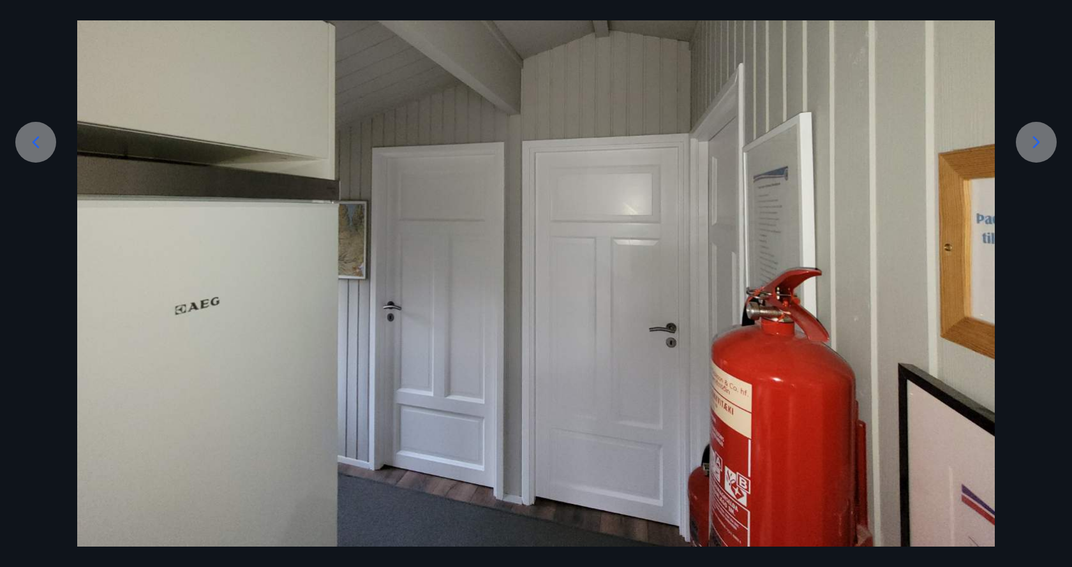
click at [1042, 140] on icon at bounding box center [1036, 142] width 20 height 20
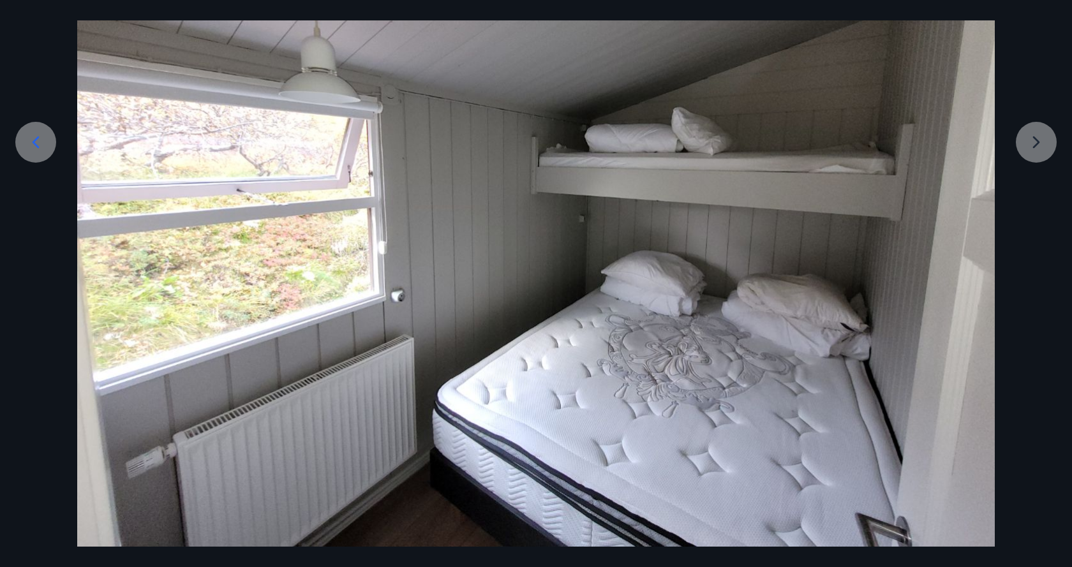
click at [1033, 141] on div at bounding box center [536, 202] width 1072 height 689
click at [1036, 138] on div at bounding box center [536, 202] width 1072 height 689
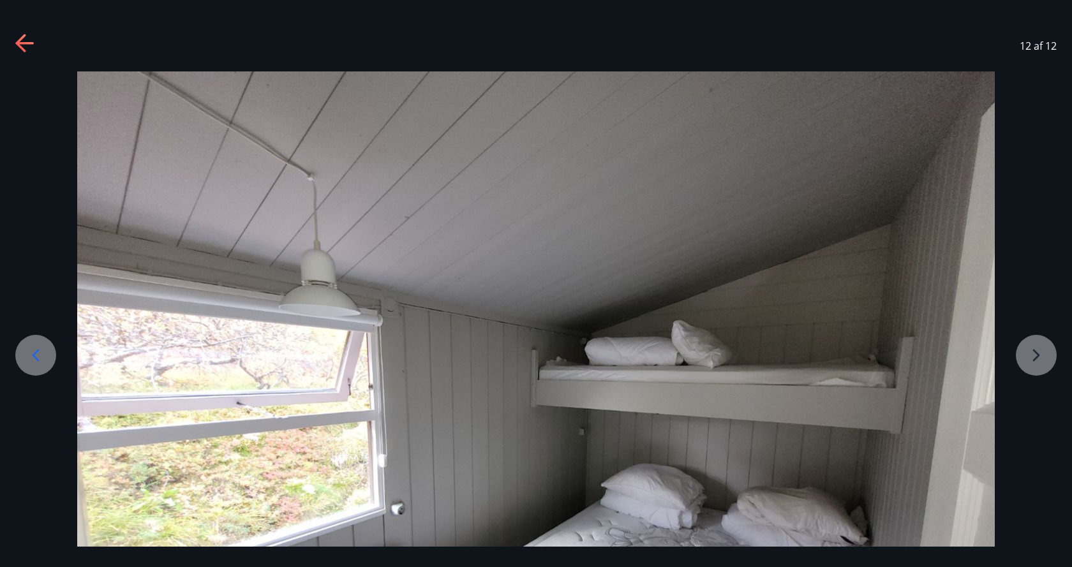
click at [19, 43] on icon at bounding box center [24, 43] width 18 height 3
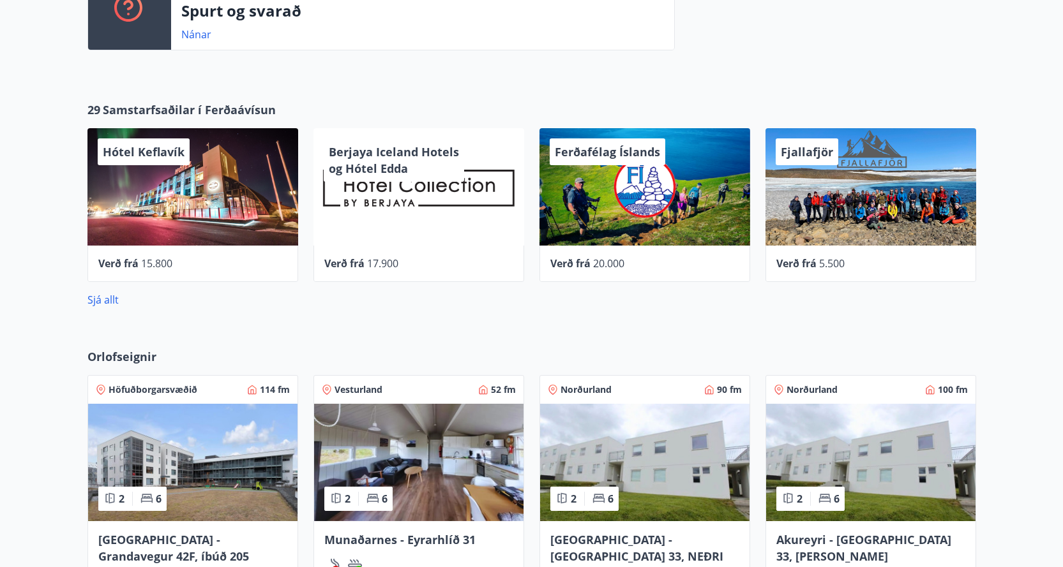
scroll to position [600, 0]
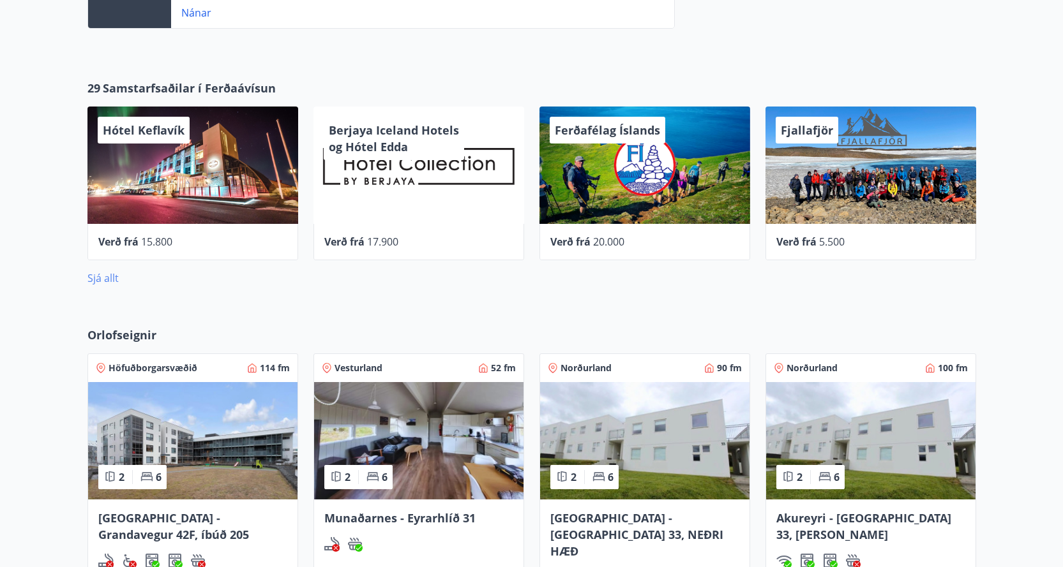
click at [106, 280] on link "Sjá allt" at bounding box center [102, 278] width 31 height 14
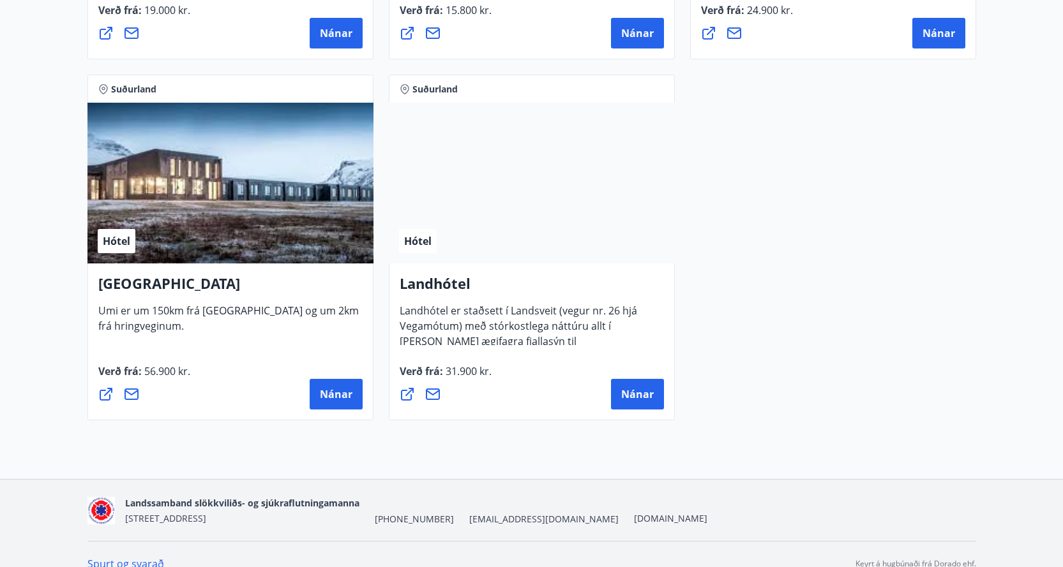
scroll to position [3442, 0]
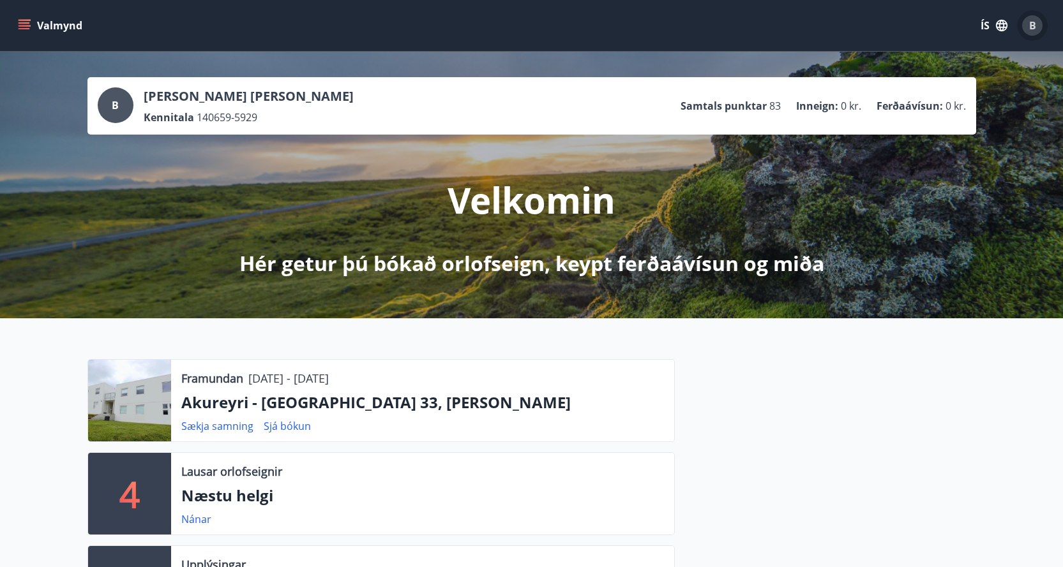
click at [1029, 24] on span "B" at bounding box center [1032, 26] width 7 height 14
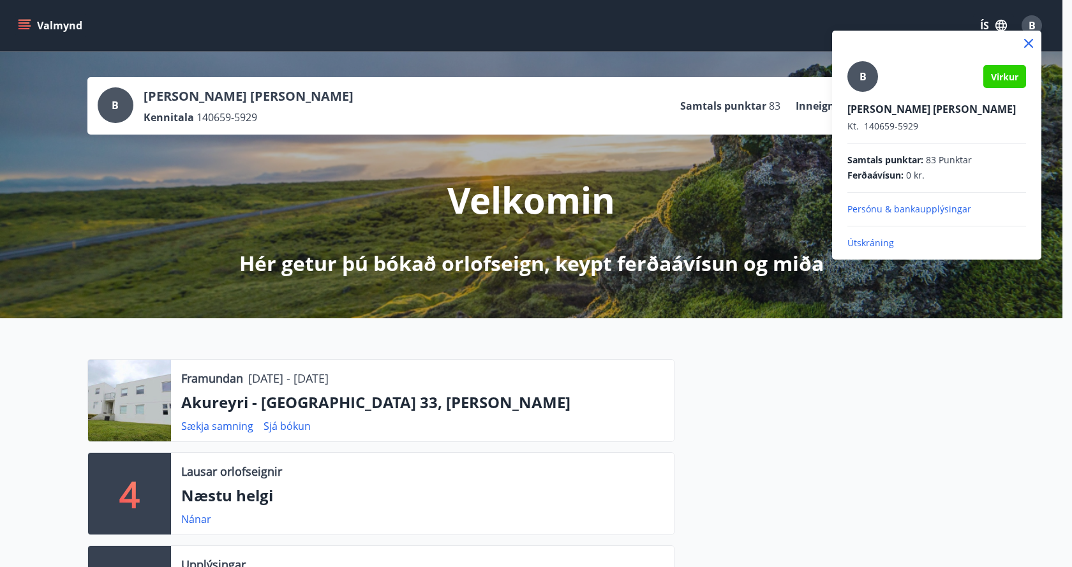
click at [867, 246] on p "Útskráning" at bounding box center [937, 243] width 179 height 13
